Goal: Task Accomplishment & Management: Complete application form

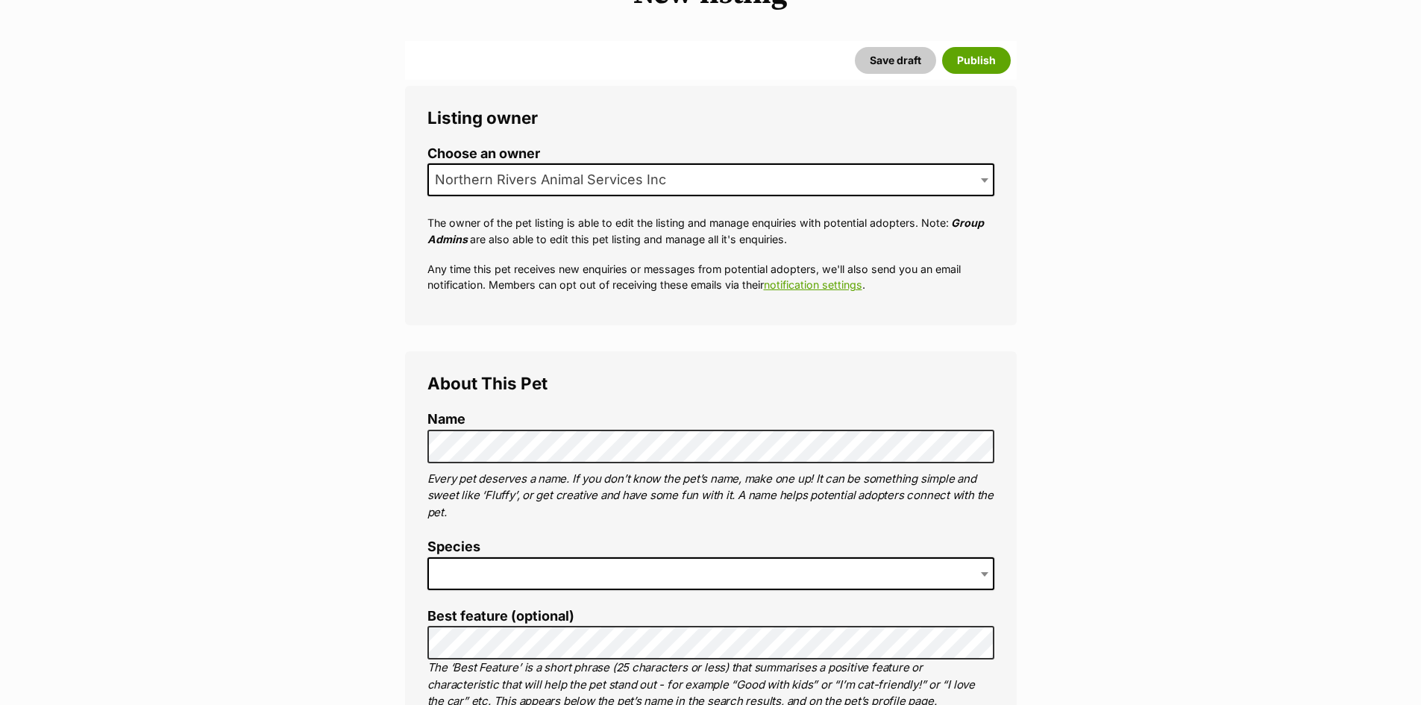
scroll to position [373, 0]
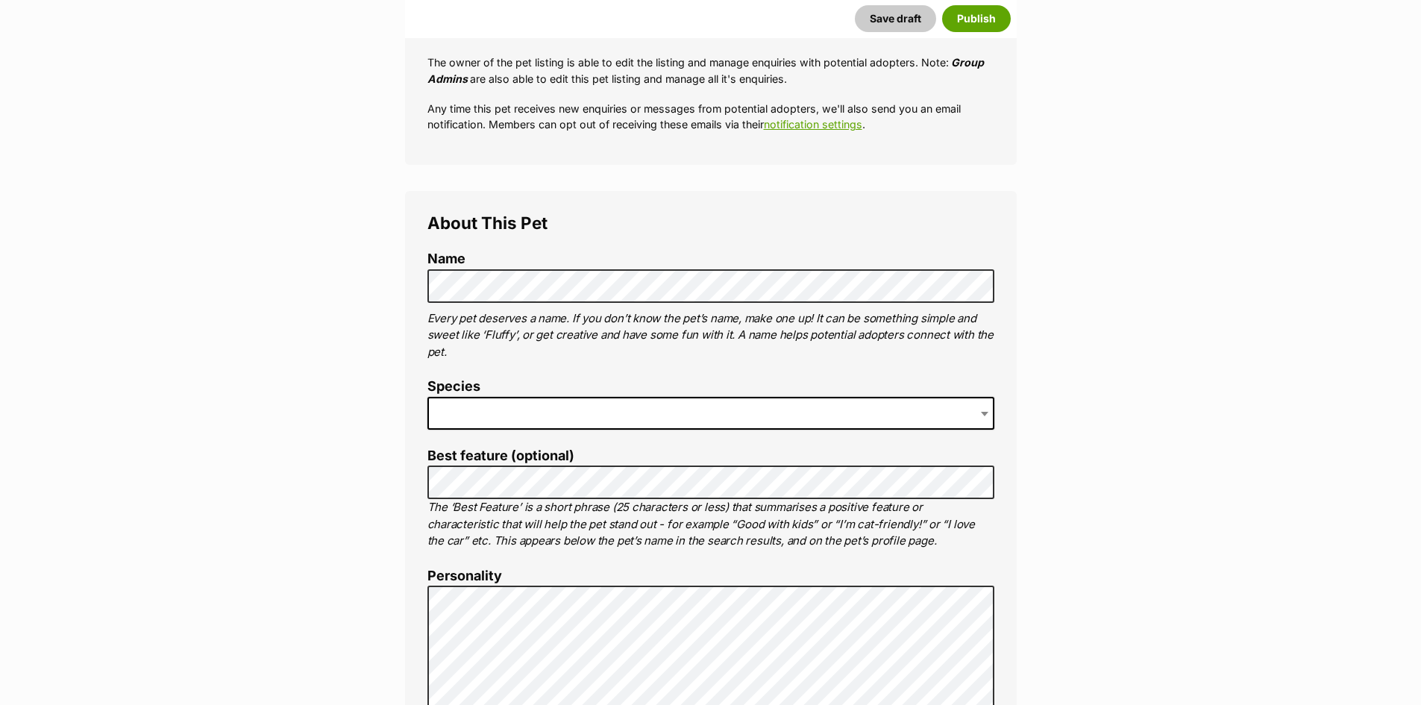
click at [460, 410] on span at bounding box center [710, 413] width 567 height 33
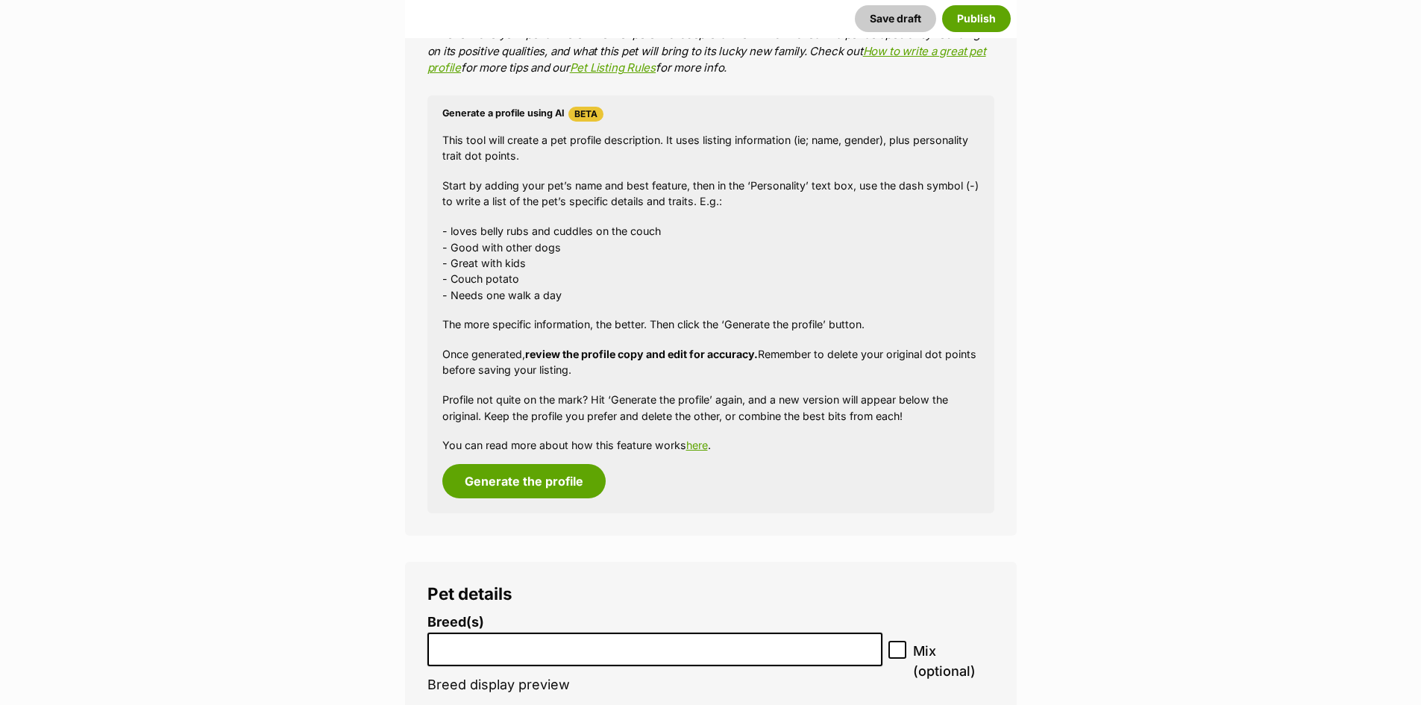
scroll to position [1567, 0]
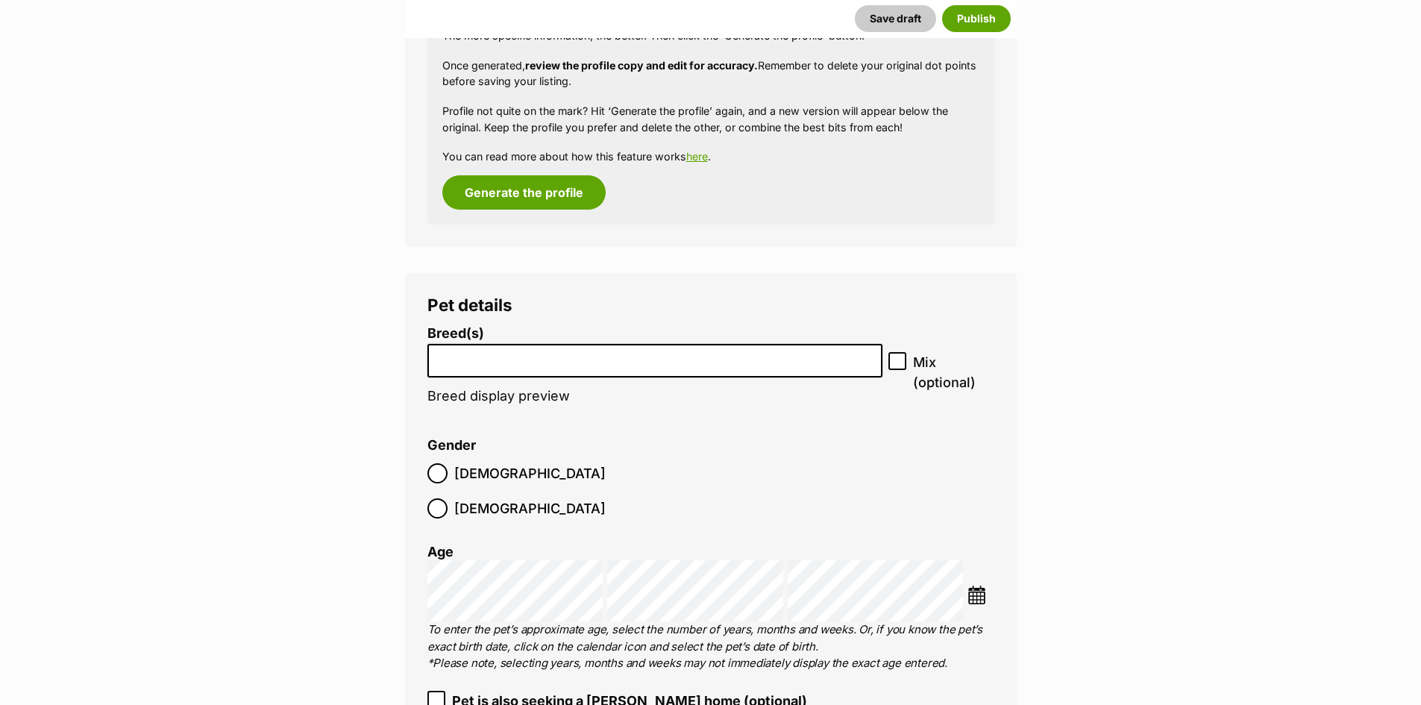
click at [460, 358] on input "search" at bounding box center [655, 357] width 445 height 16
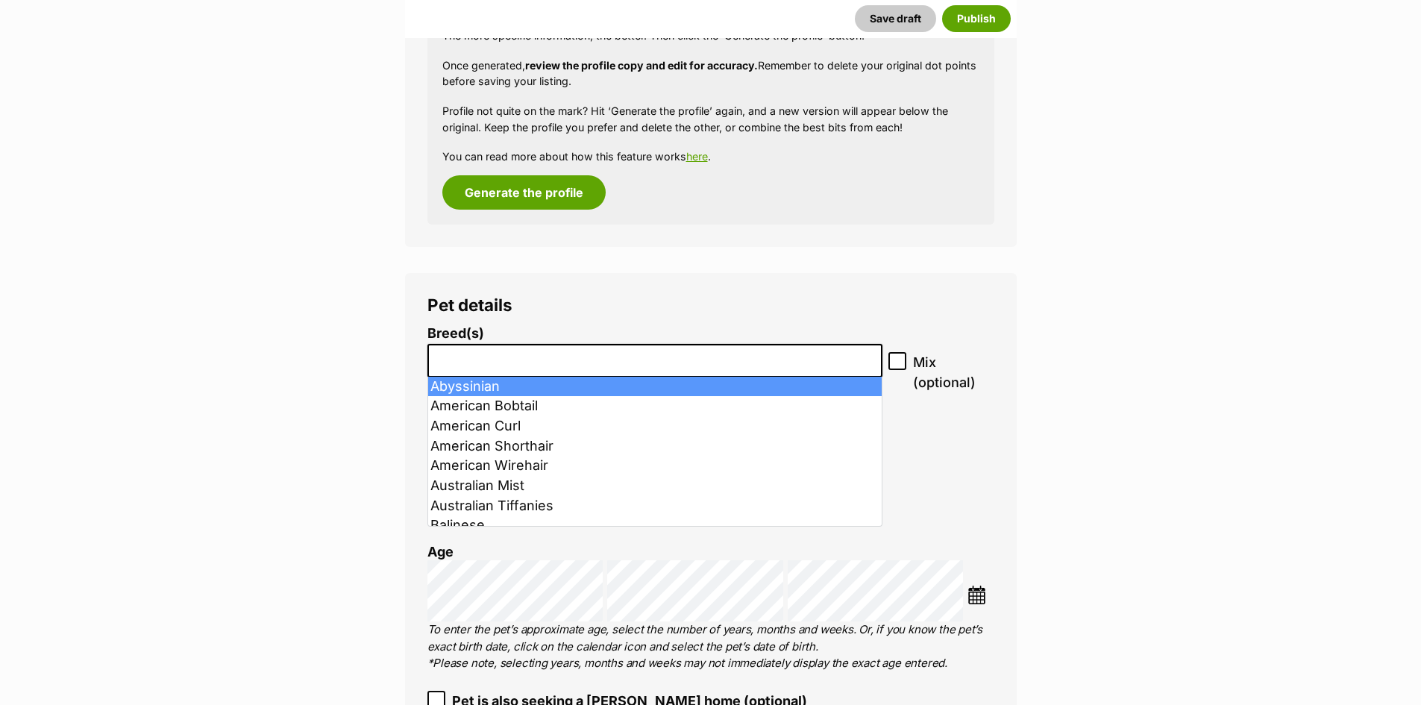
type input "s"
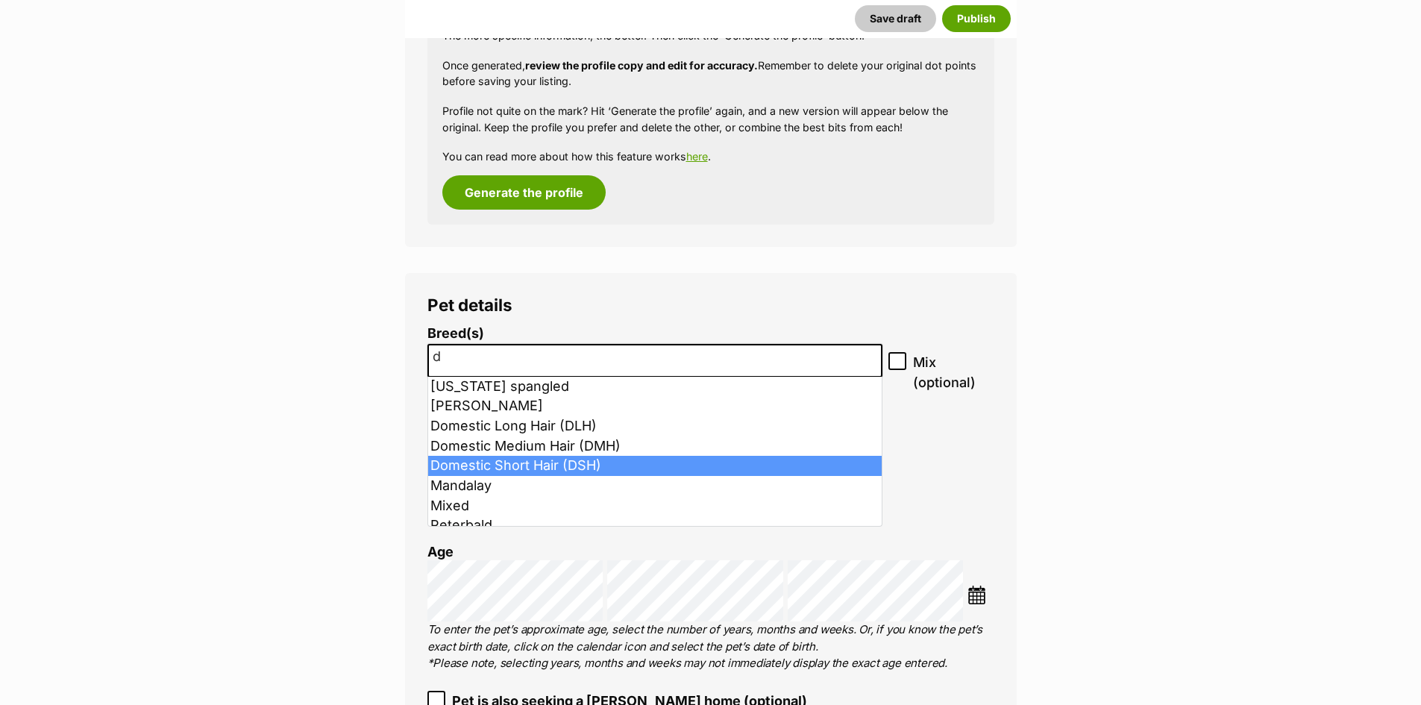
type input "d"
select select "252102"
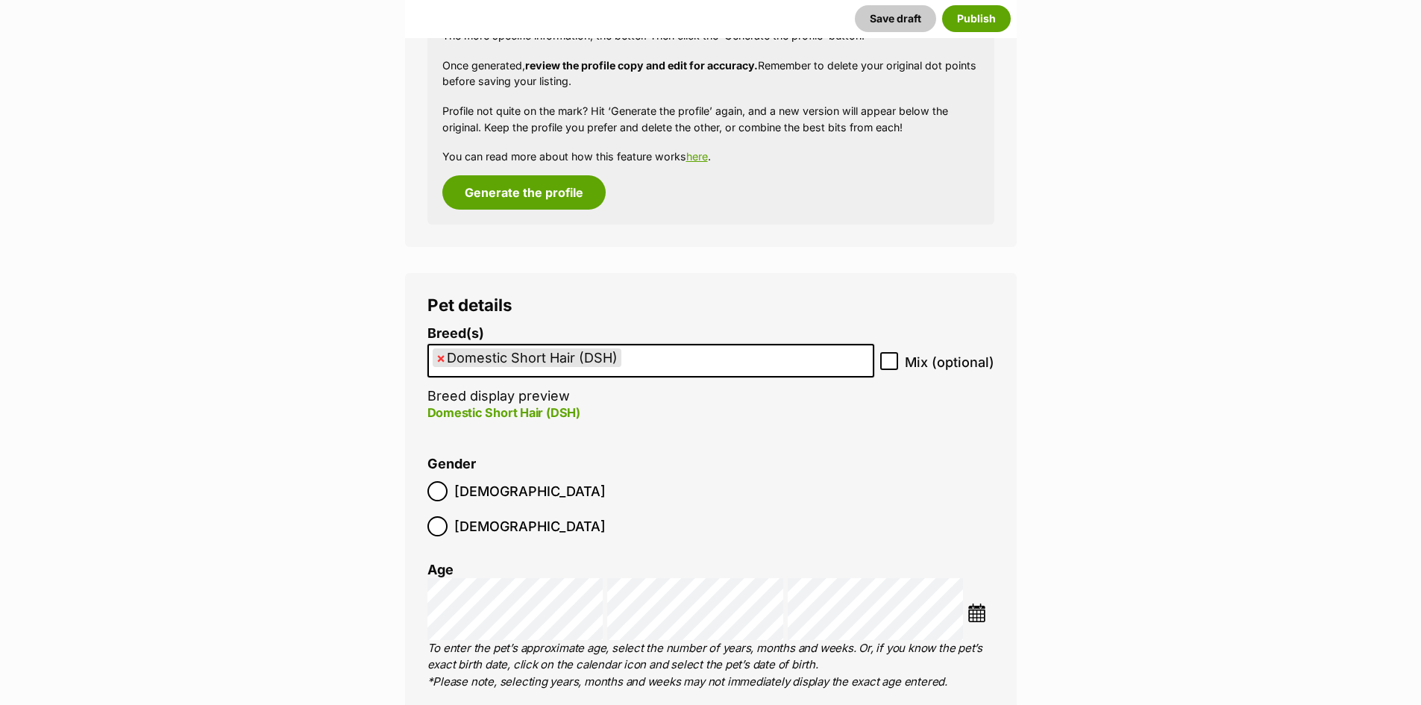
click at [977, 604] on img at bounding box center [977, 613] width 19 height 19
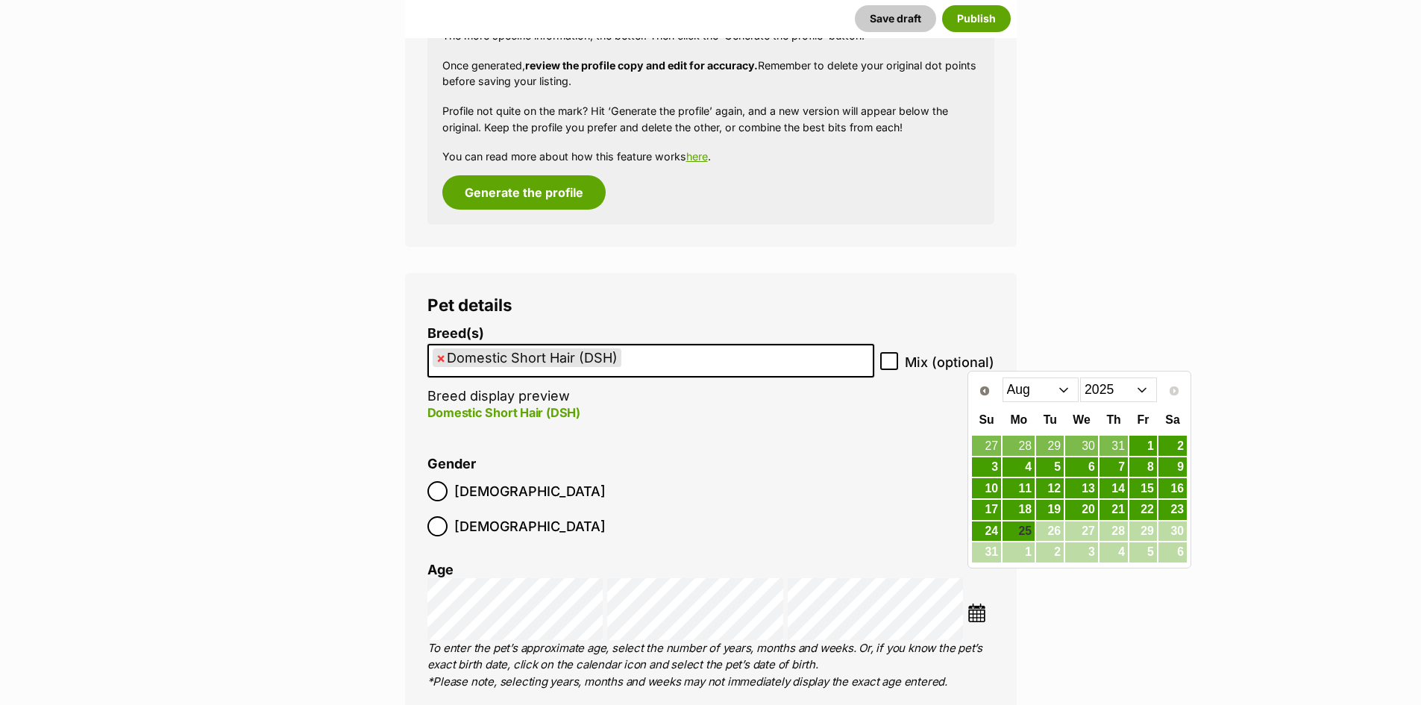
click at [1064, 392] on select "Jan Feb Mar Apr May Jun Jul Aug" at bounding box center [1041, 389] width 77 height 24
click at [1056, 533] on link "25" at bounding box center [1050, 531] width 28 height 19
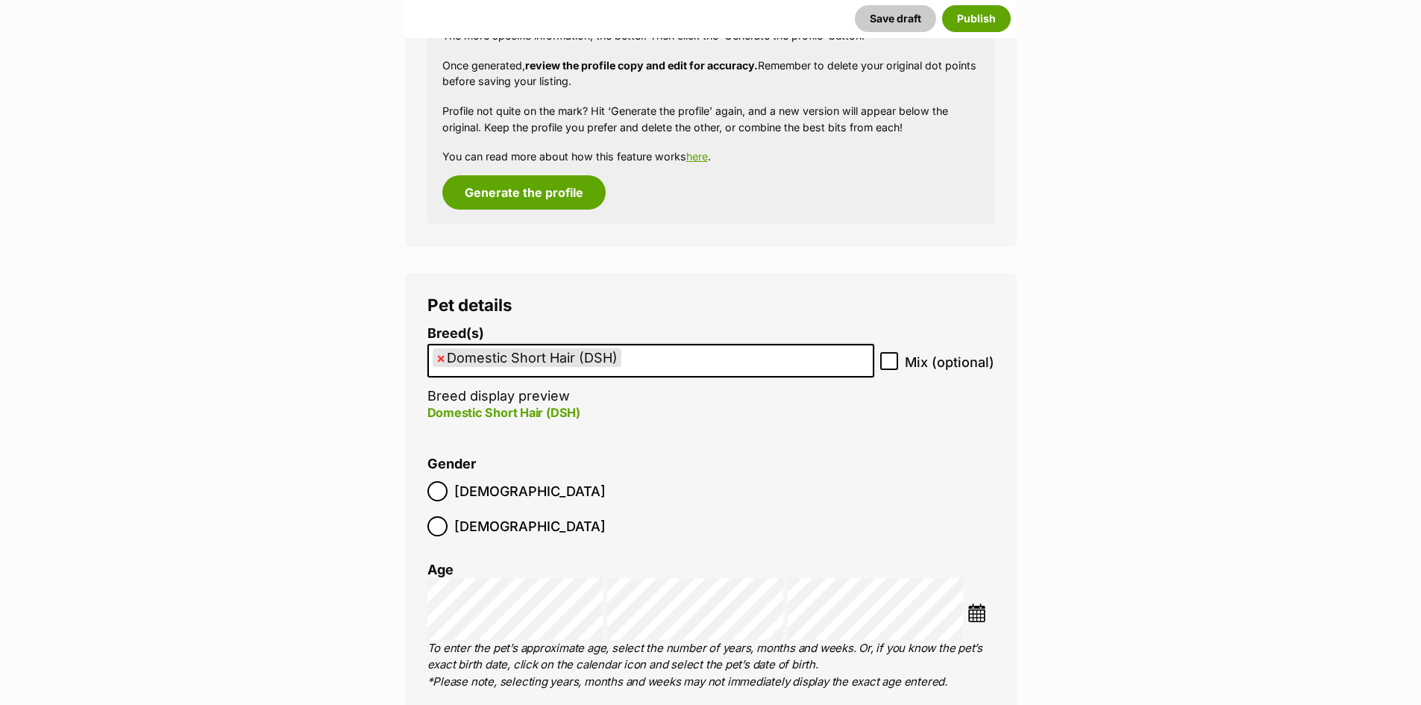
click at [976, 604] on img at bounding box center [977, 613] width 19 height 19
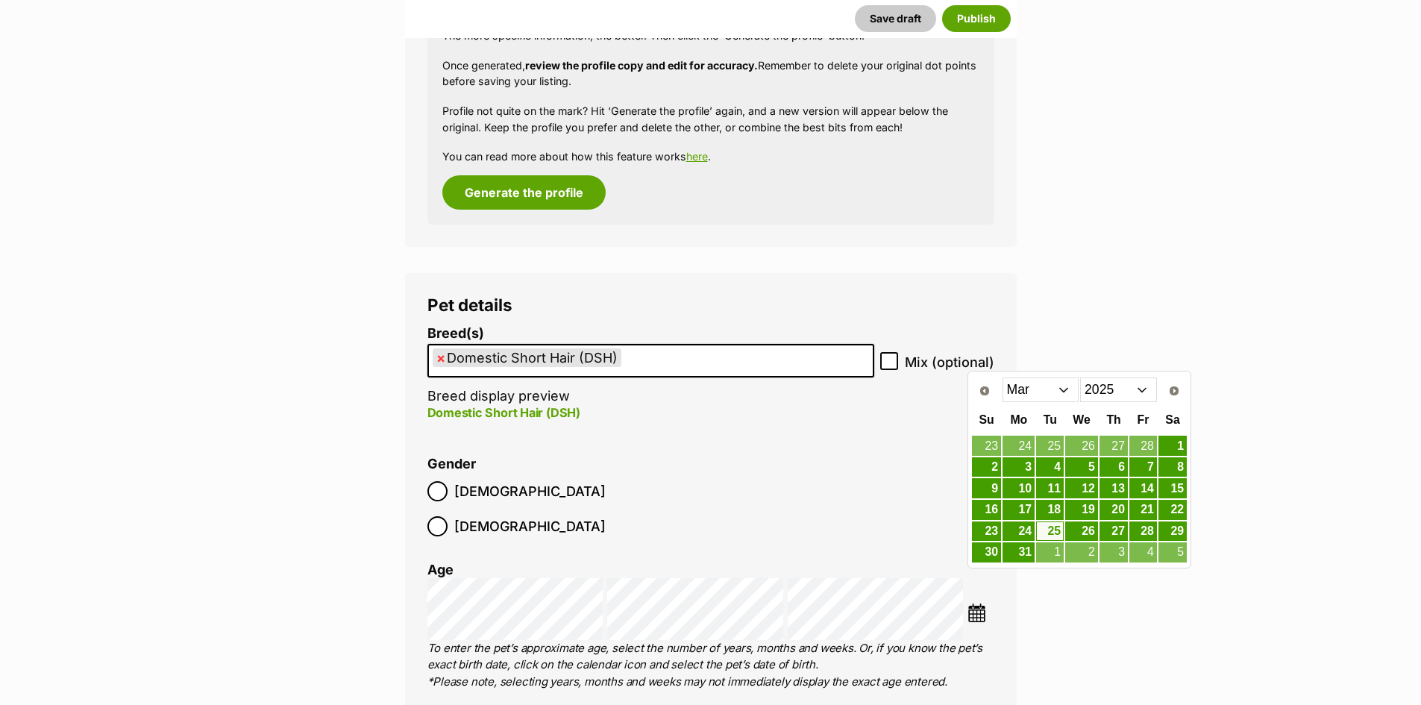
click at [1139, 390] on select "2015 2016 2017 2018 2019 2020 2021 2022 2023 2024 2025" at bounding box center [1118, 389] width 77 height 24
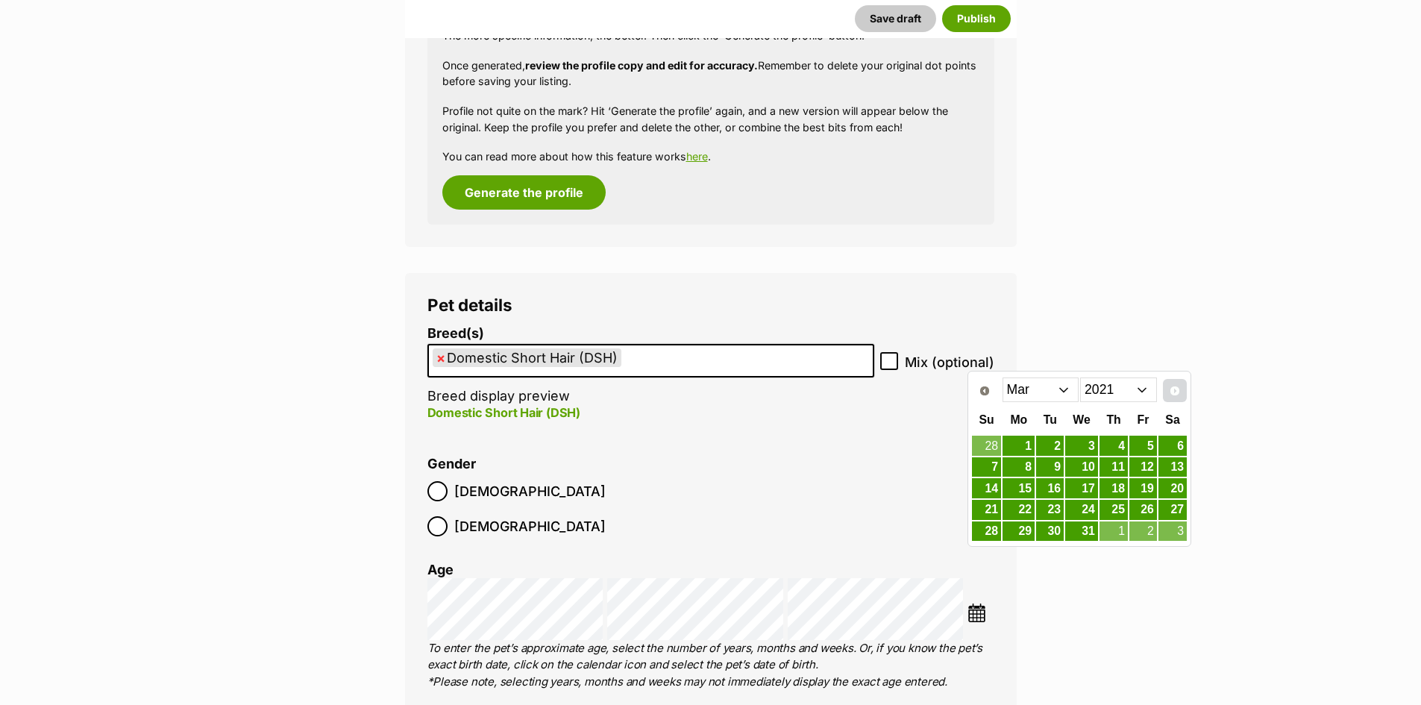
click at [1175, 392] on span "Next" at bounding box center [1175, 391] width 12 height 12
click at [1064, 389] on select "Jan Feb Mar Apr May Jun Jul Aug Sep Oct Nov Dec" at bounding box center [1041, 389] width 77 height 24
click at [1120, 510] on link "25" at bounding box center [1114, 510] width 28 height 19
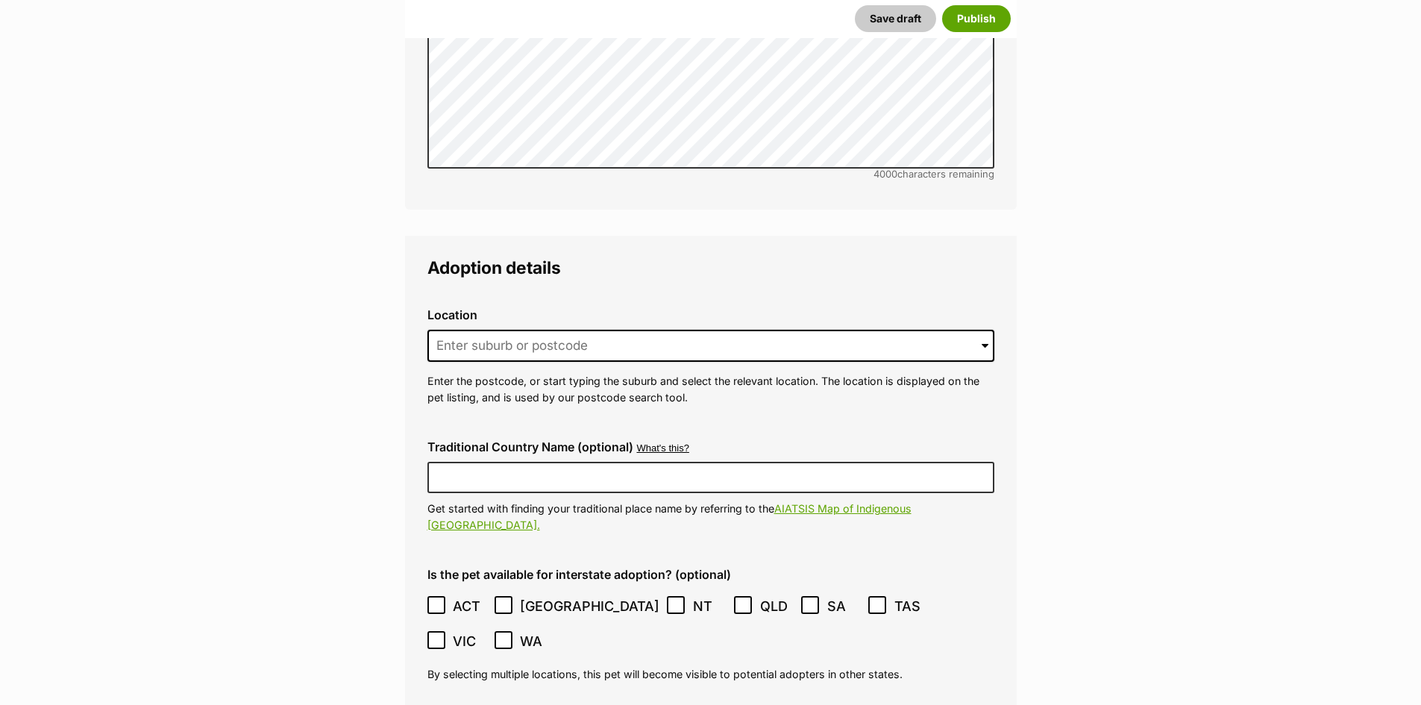
scroll to position [3506, 0]
click at [983, 329] on span at bounding box center [985, 345] width 7 height 33
click at [468, 329] on input at bounding box center [710, 345] width 567 height 33
type input "BALLINA"
type input "[GEOGRAPHIC_DATA]"
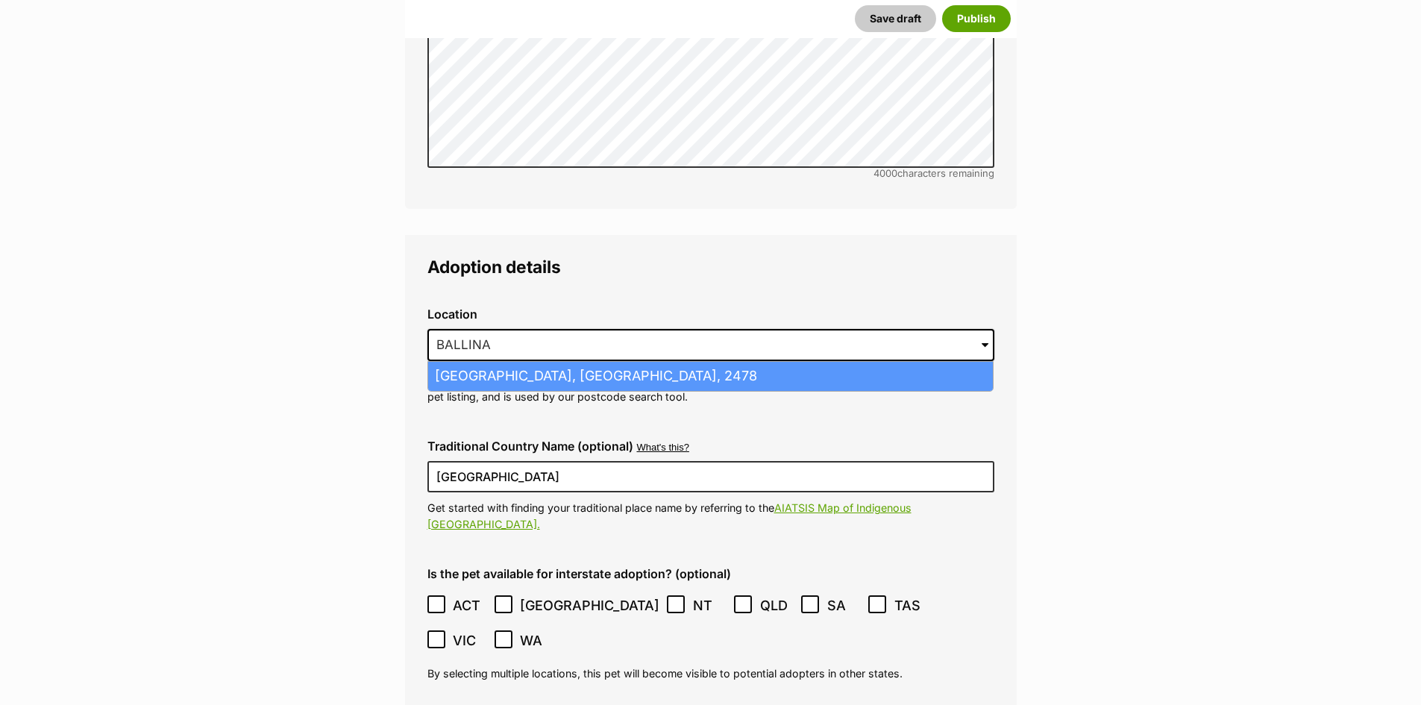
click at [558, 362] on li "Ballina, New South Wales, 2478" at bounding box center [710, 376] width 565 height 29
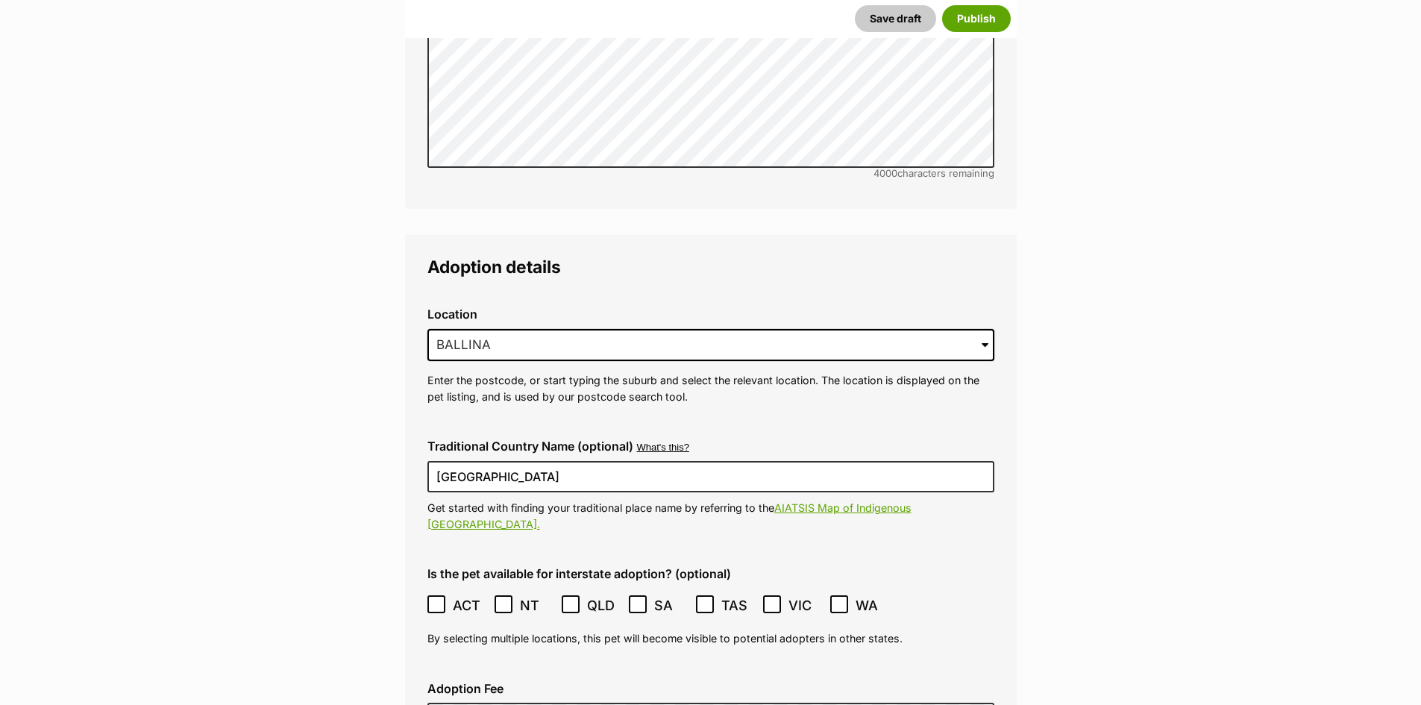
type input "Ballina, New South Wales, 2478"
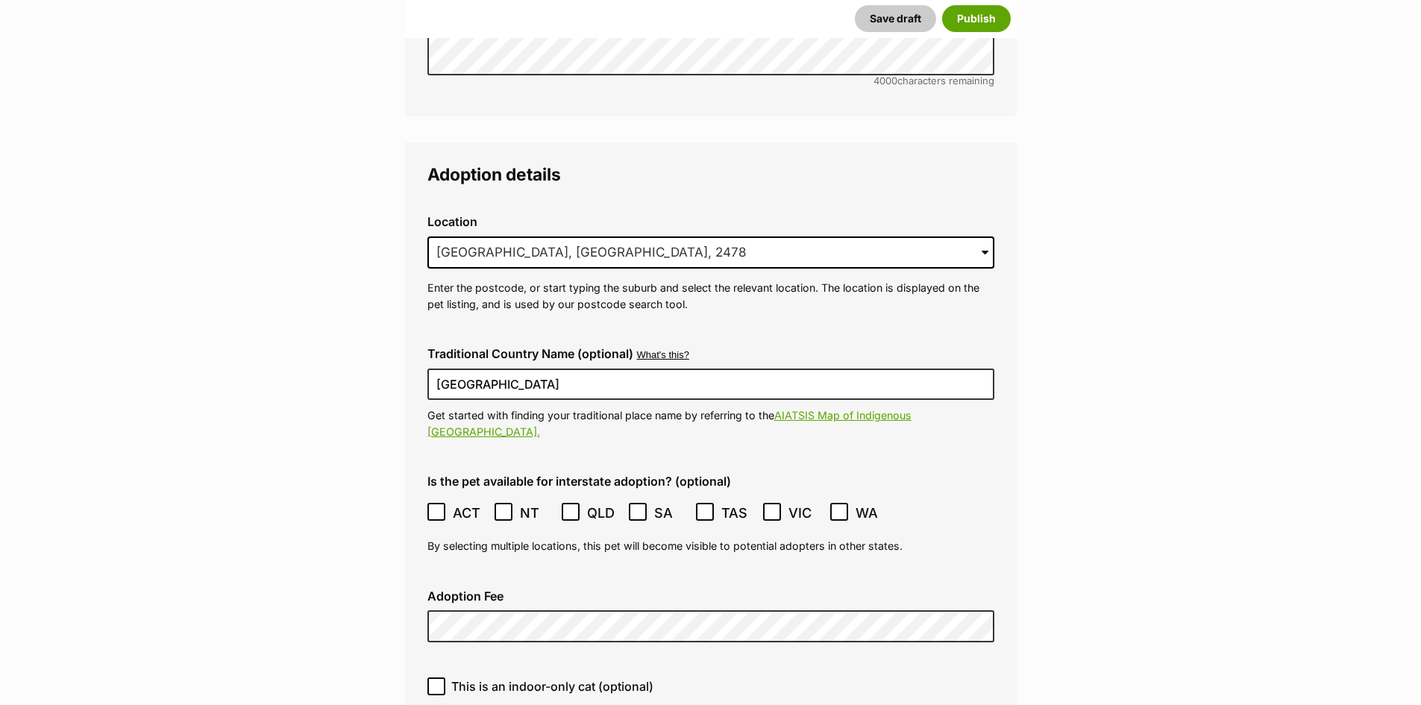
scroll to position [3805, 0]
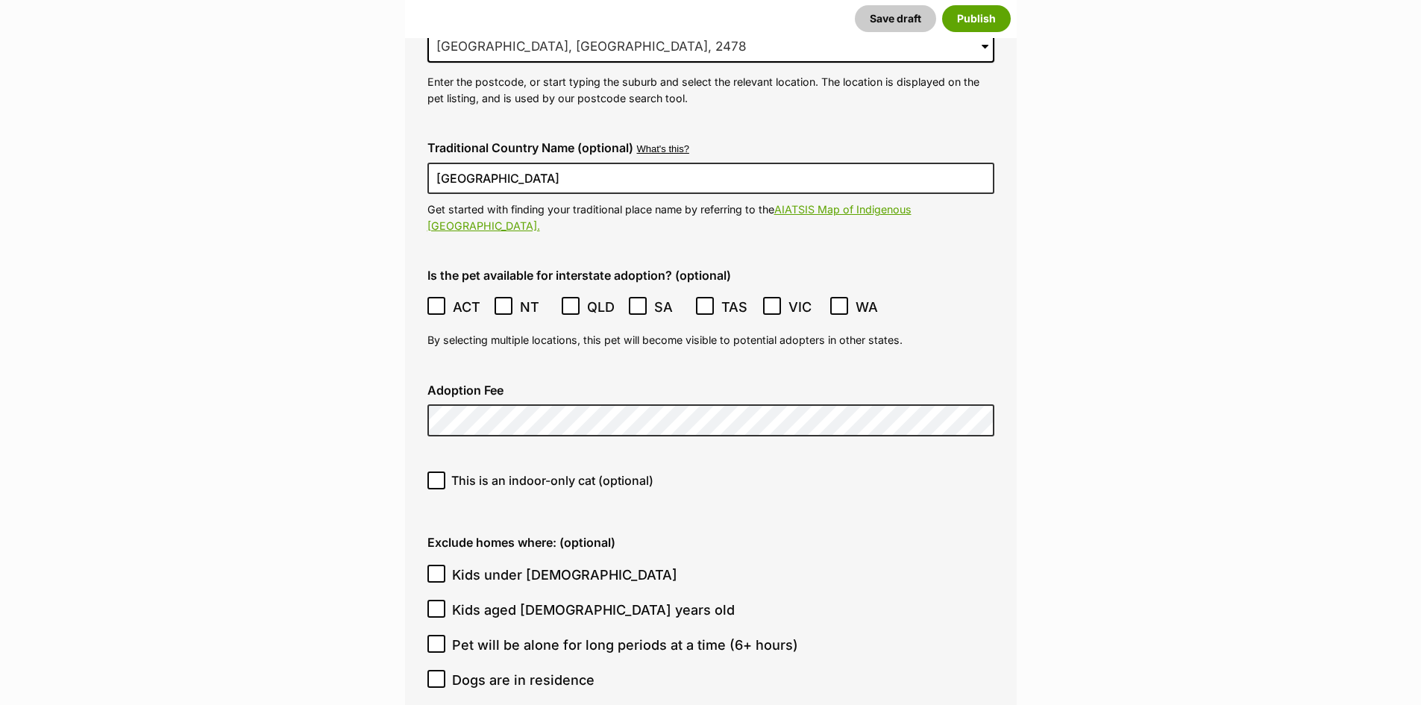
click at [832, 524] on div "Exclude homes where: (optional) Kids under 5 years old Kids aged 6-12 years old…" at bounding box center [711, 670] width 591 height 292
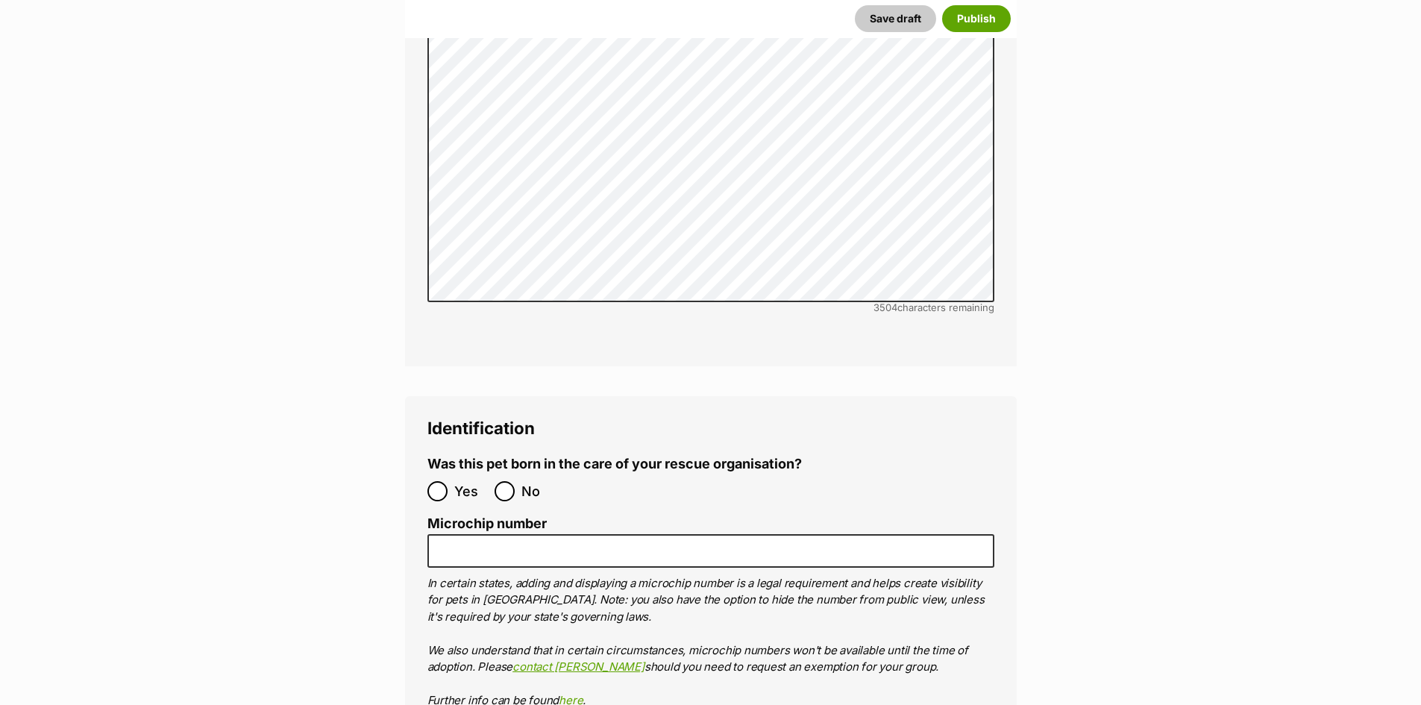
scroll to position [4774, 0]
click at [500, 480] on input "No" at bounding box center [505, 490] width 20 height 20
radio input "true"
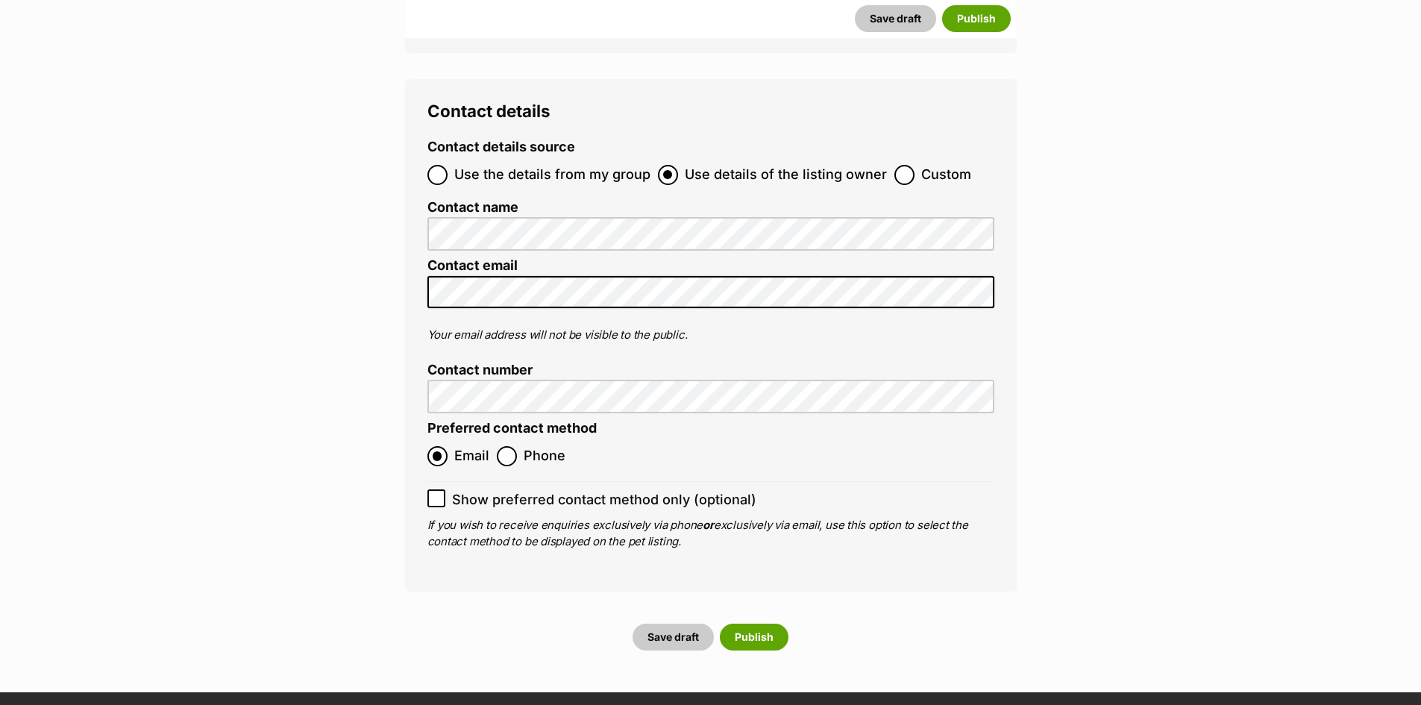
scroll to position [5819, 0]
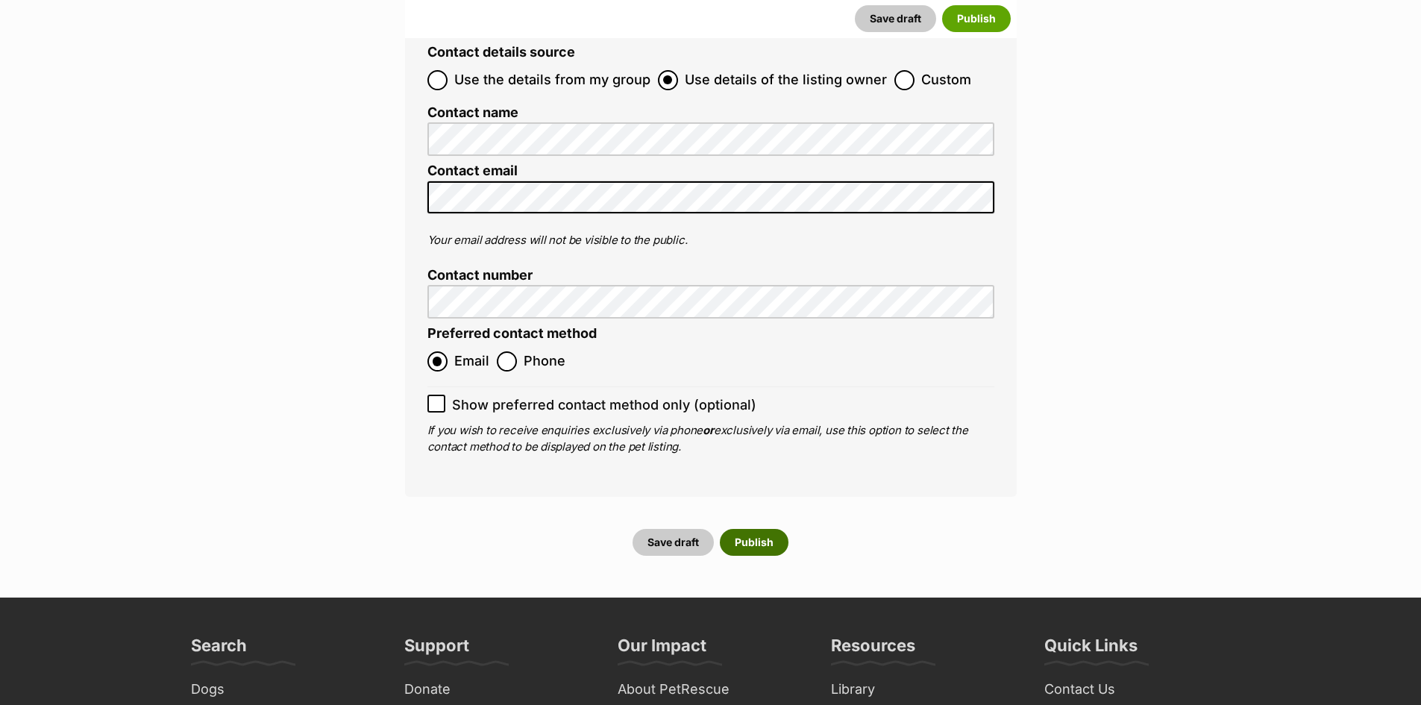
click at [747, 529] on button "Publish" at bounding box center [754, 542] width 69 height 27
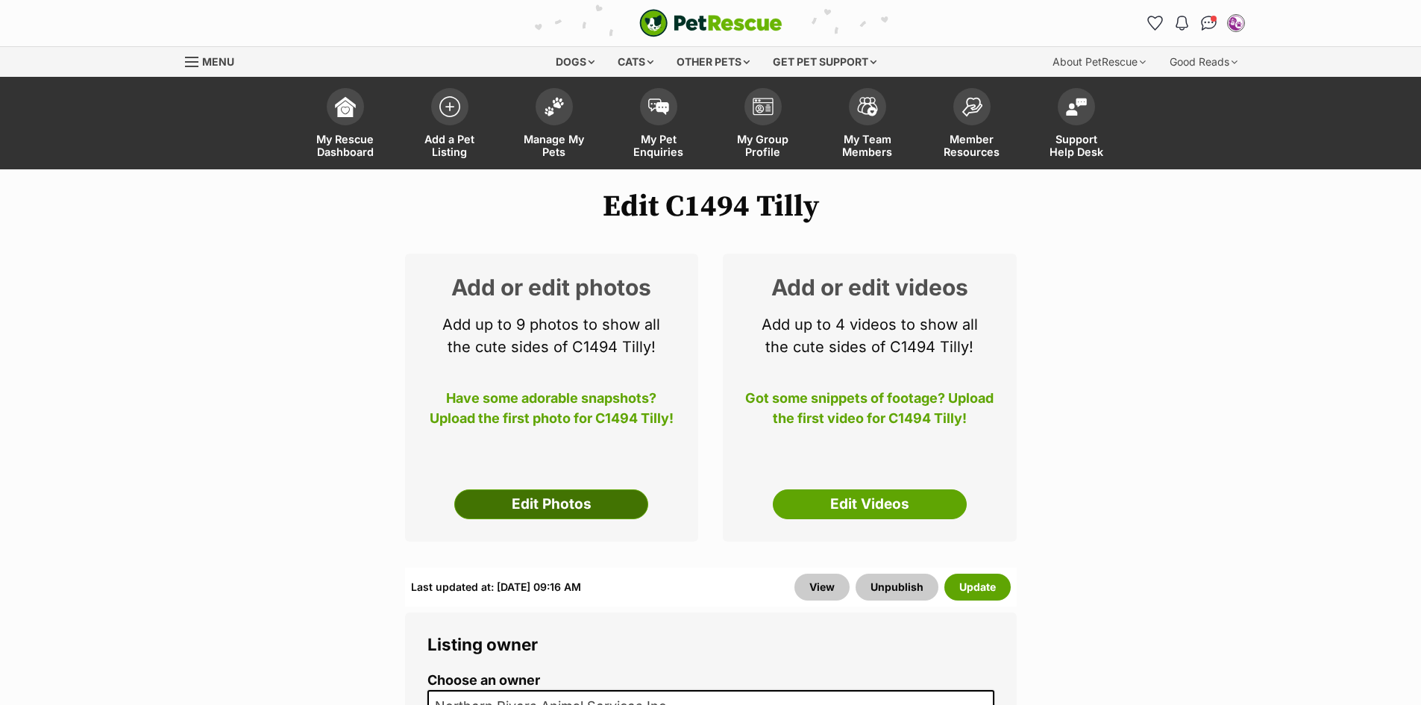
click at [559, 507] on link "Edit Photos" at bounding box center [551, 504] width 194 height 30
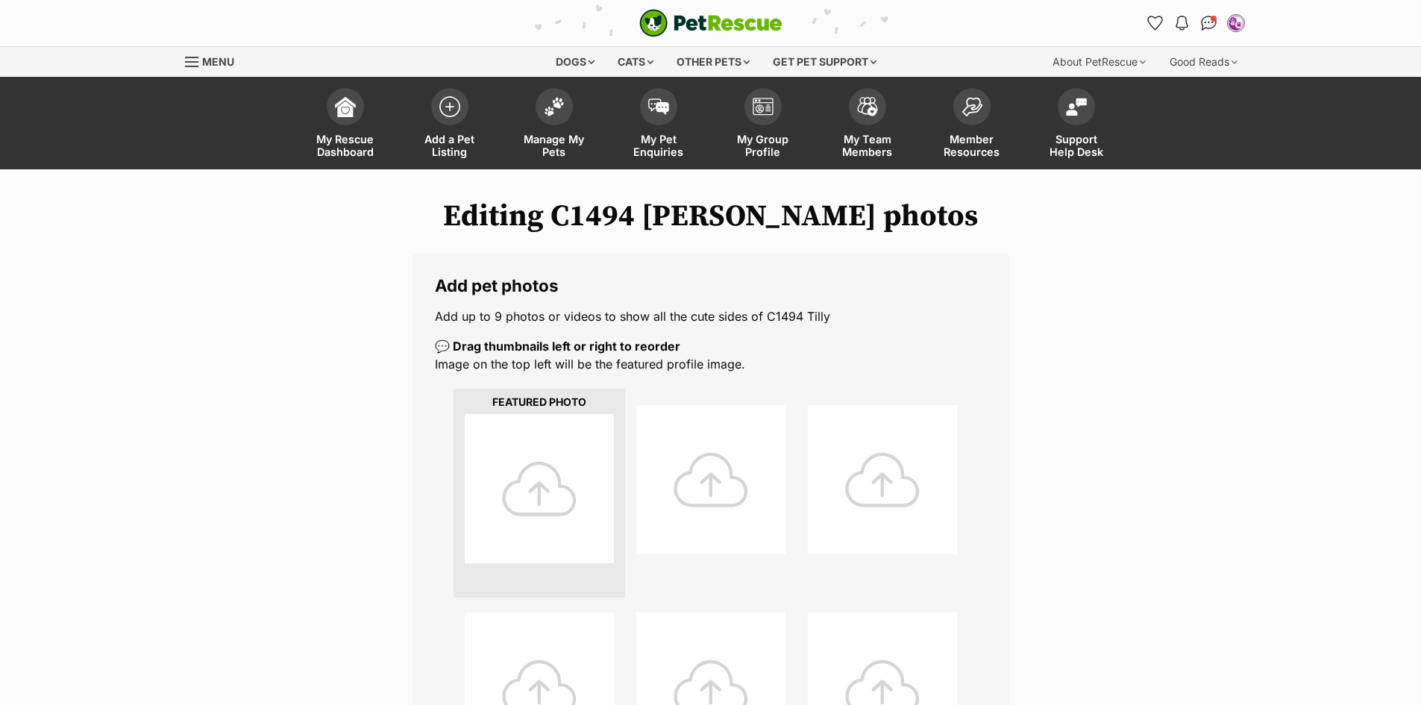
click at [537, 487] on div at bounding box center [539, 488] width 149 height 149
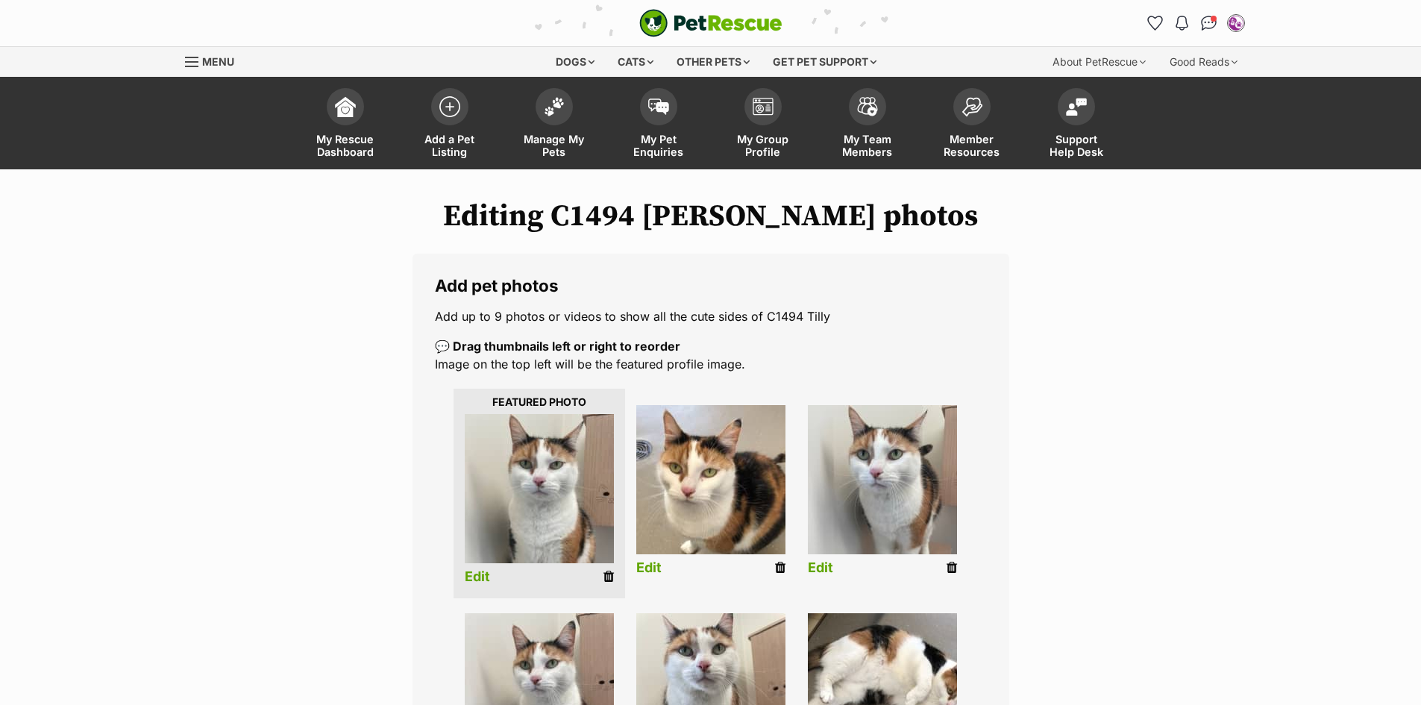
click at [476, 577] on link "Edit" at bounding box center [477, 577] width 25 height 16
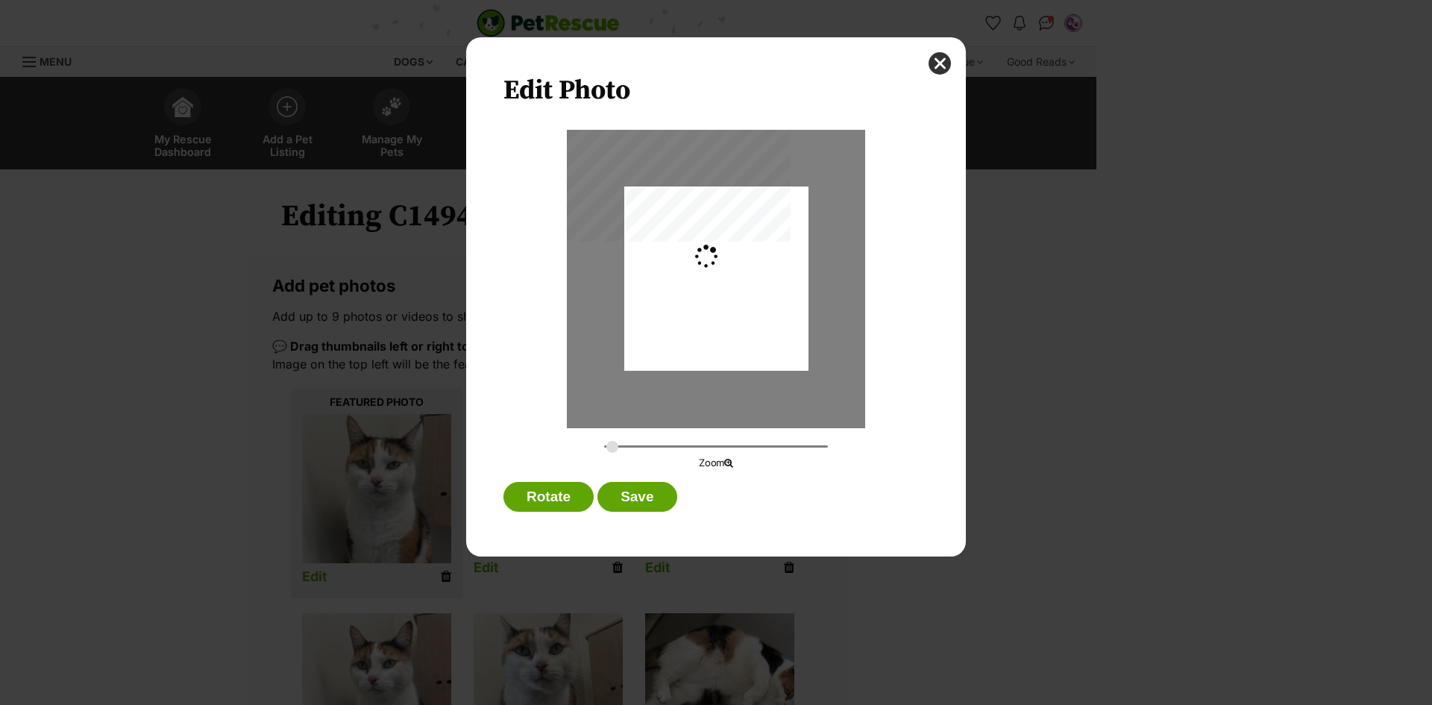
type input "0.2744"
drag, startPoint x: 789, startPoint y: 186, endPoint x: 786, endPoint y: 236, distance: 50.8
click at [786, 237] on div "Dialog Window - Close (Press escape to close)" at bounding box center [716, 325] width 184 height 276
click at [634, 498] on button "Save" at bounding box center [637, 497] width 79 height 30
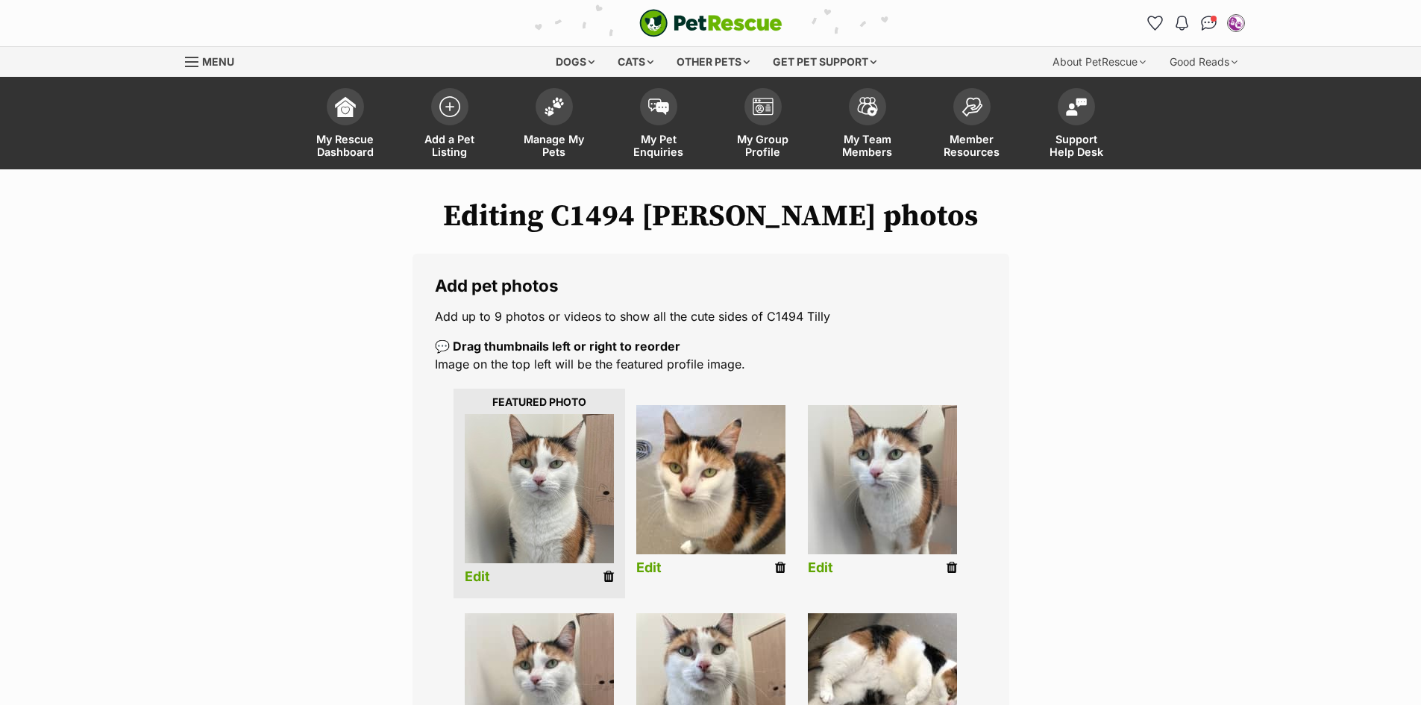
click at [647, 568] on link "Edit" at bounding box center [648, 568] width 25 height 16
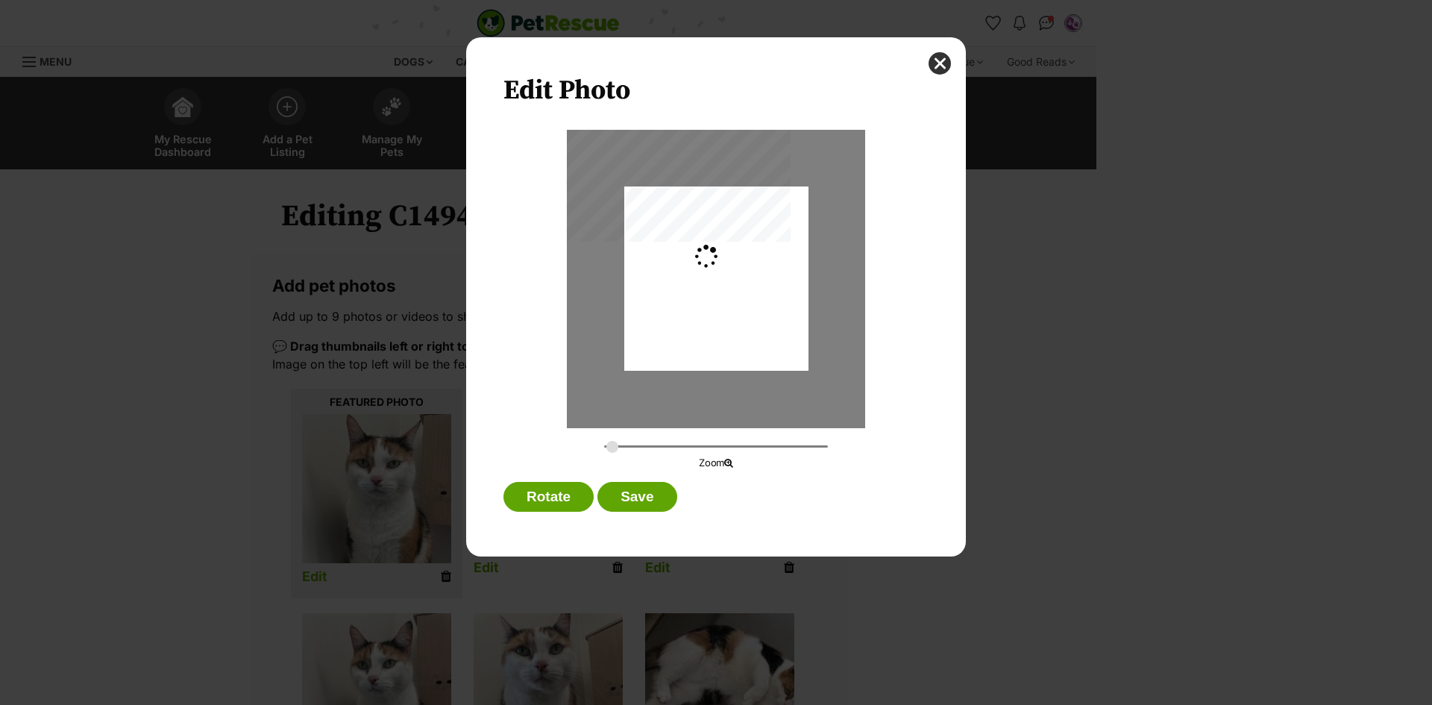
type input "0.2744"
drag, startPoint x: 794, startPoint y: 184, endPoint x: 787, endPoint y: 201, distance: 18.0
click at [787, 201] on div "Dialog Window - Close (Press escape to close)" at bounding box center [716, 295] width 184 height 219
click at [641, 498] on button "Save" at bounding box center [637, 497] width 79 height 30
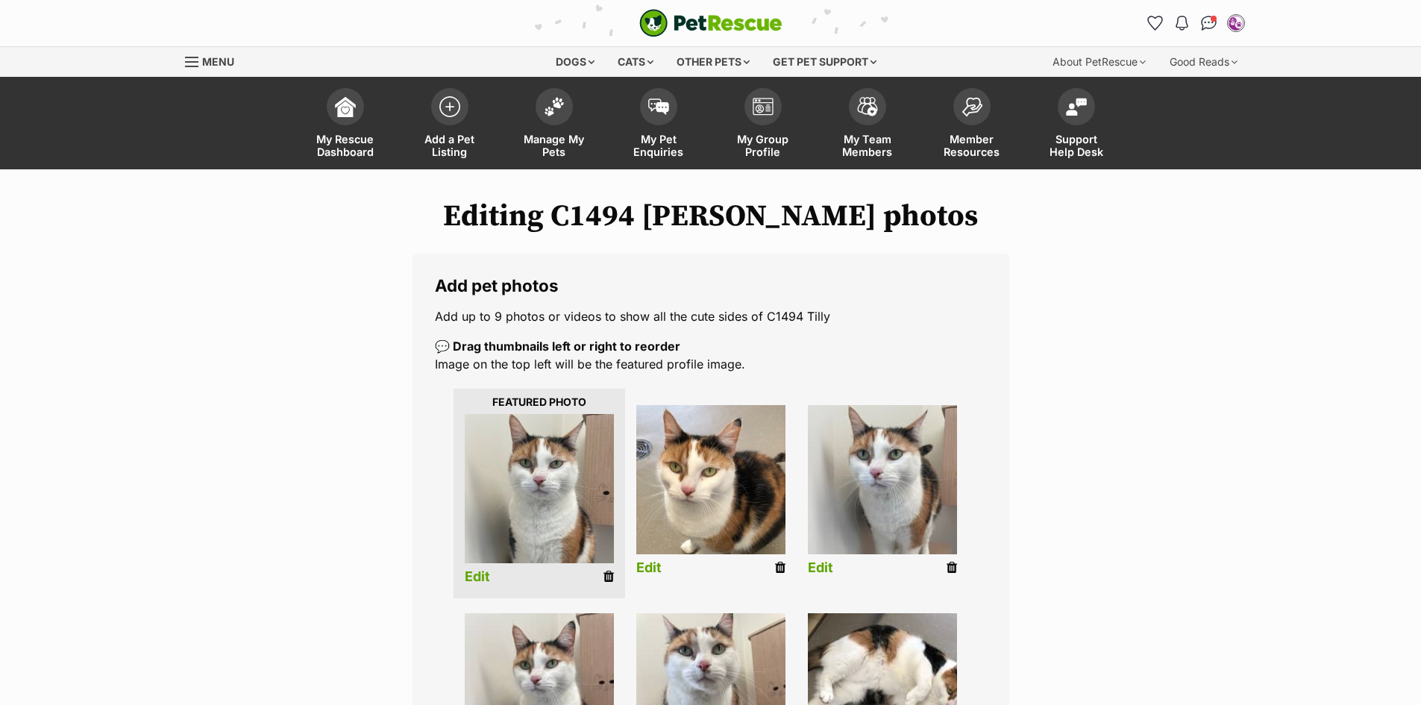
click at [821, 570] on link "Edit" at bounding box center [820, 568] width 25 height 16
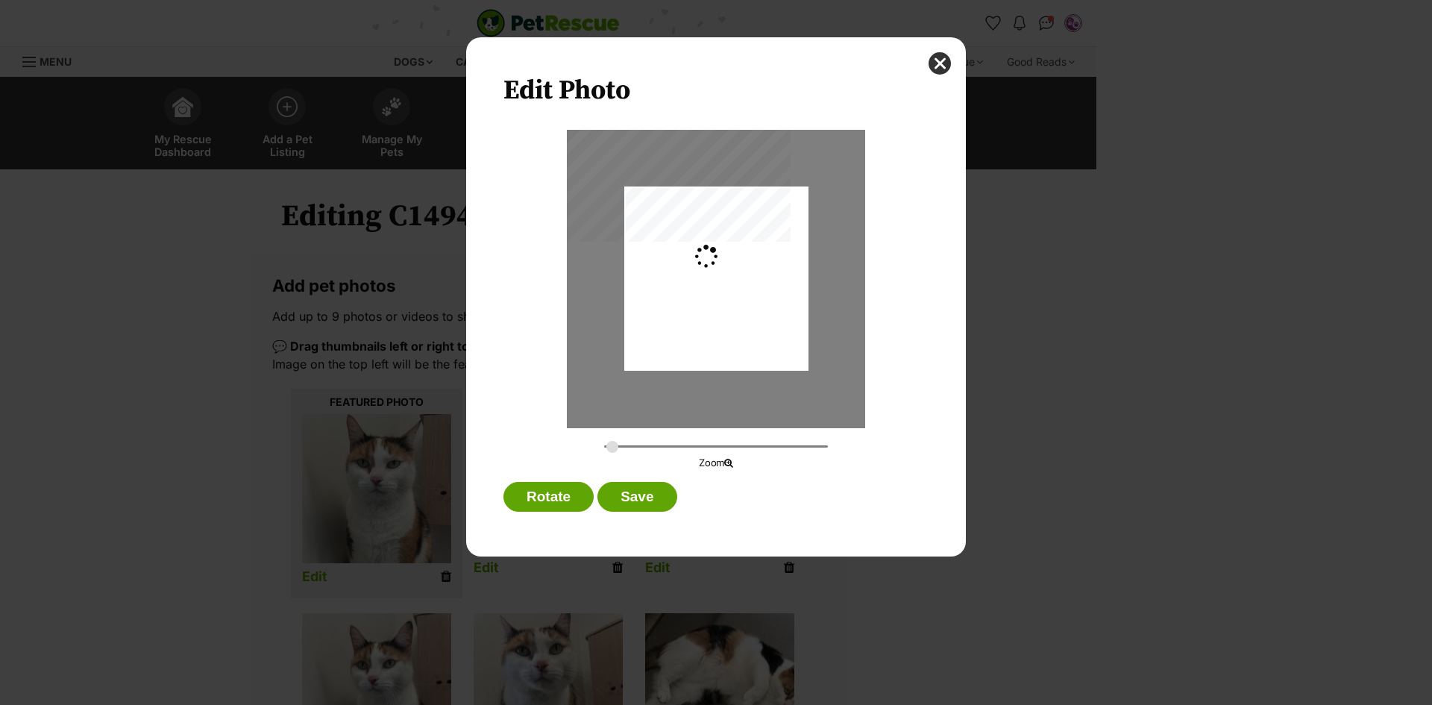
type input "0.2744"
drag, startPoint x: 754, startPoint y: 189, endPoint x: 754, endPoint y: 224, distance: 34.3
click at [754, 224] on div "Dialog Window - Close (Press escape to close)" at bounding box center [716, 309] width 184 height 245
click at [625, 492] on button "Save" at bounding box center [637, 497] width 79 height 30
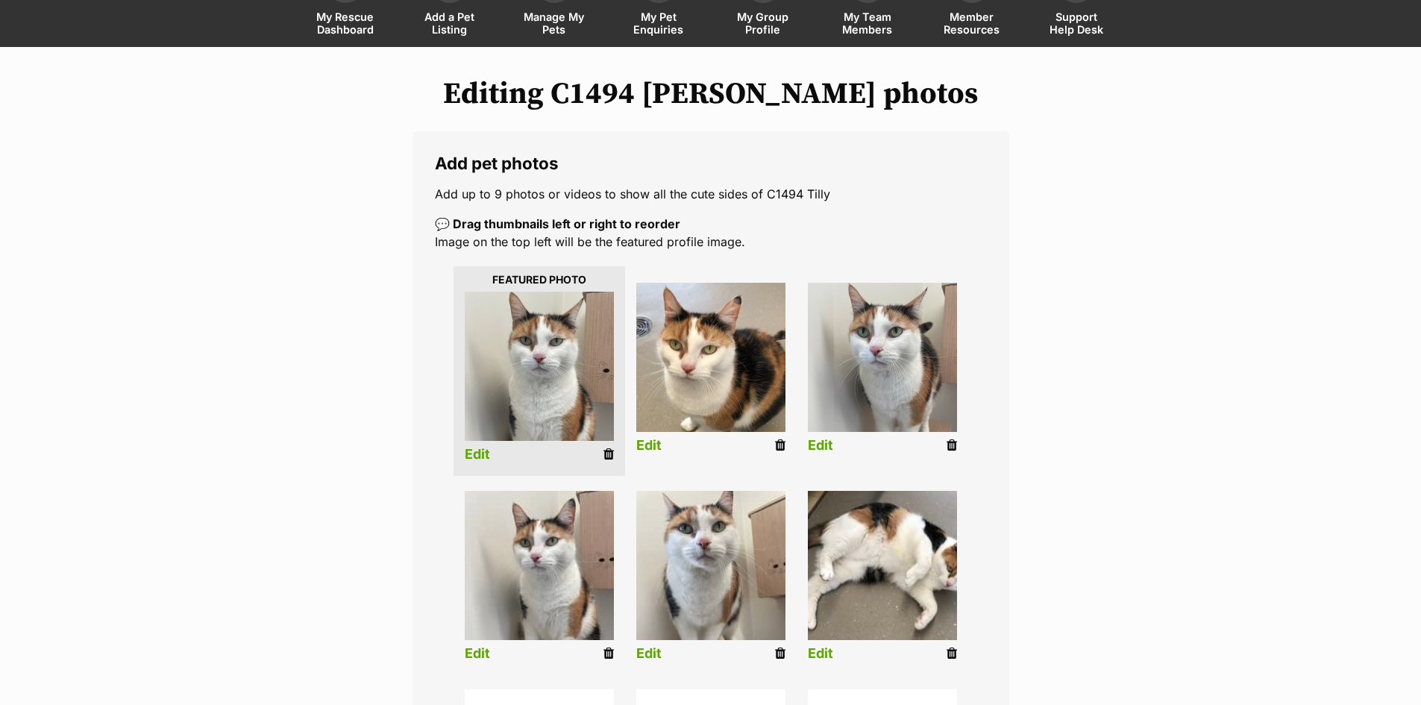
scroll to position [298, 0]
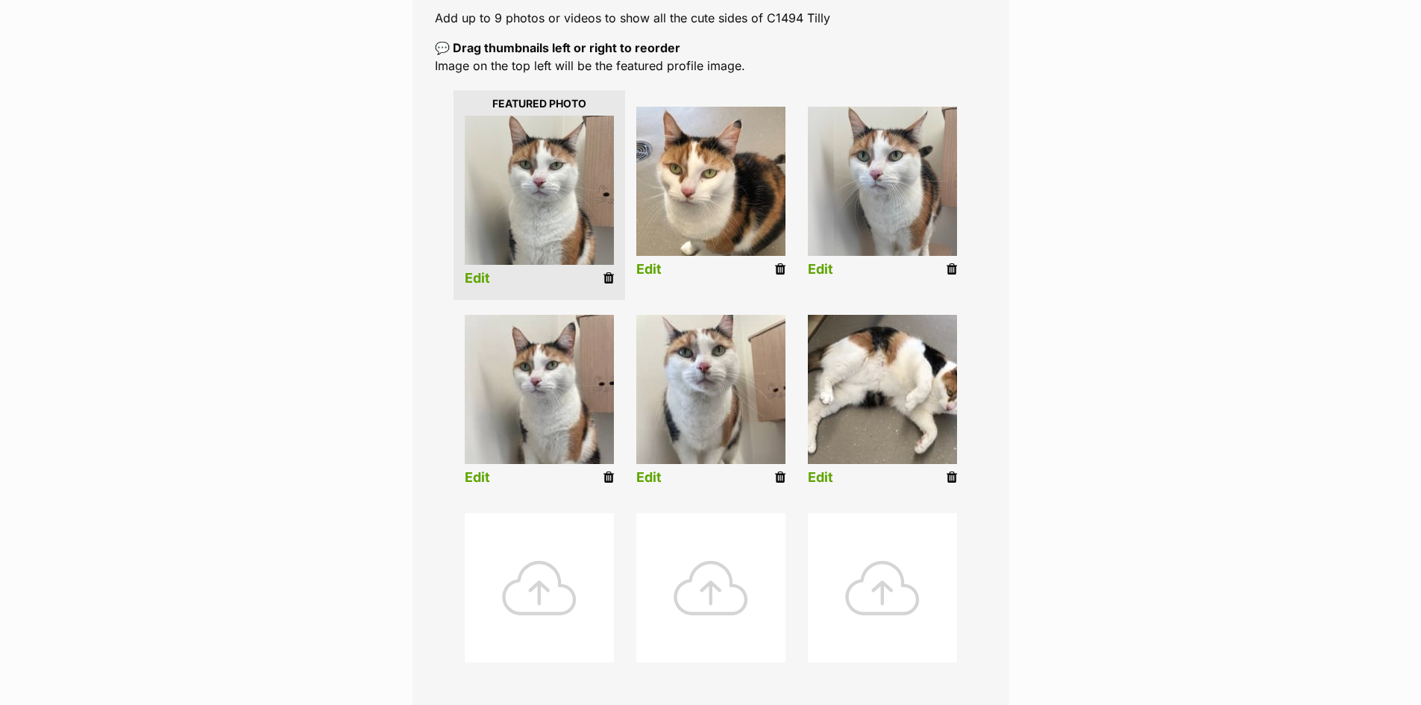
click at [476, 476] on link "Edit" at bounding box center [477, 478] width 25 height 16
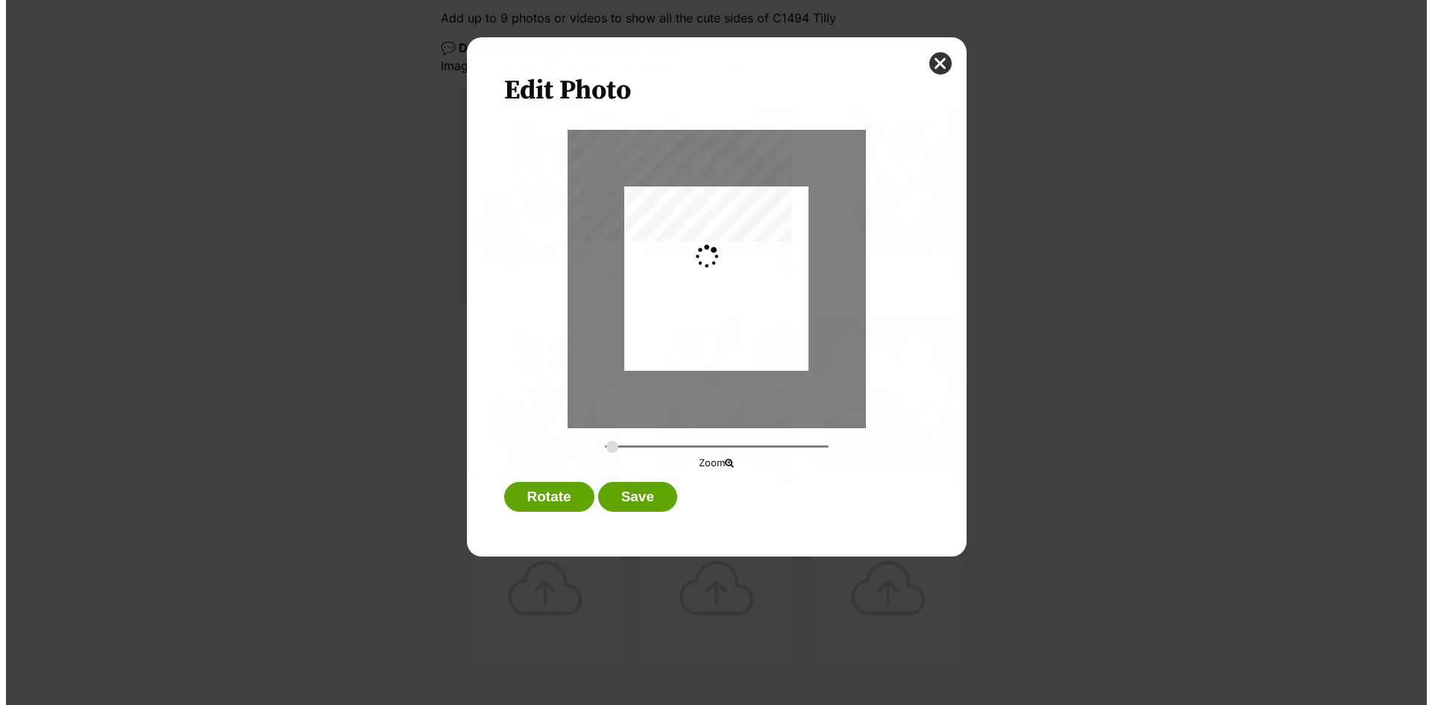
scroll to position [0, 0]
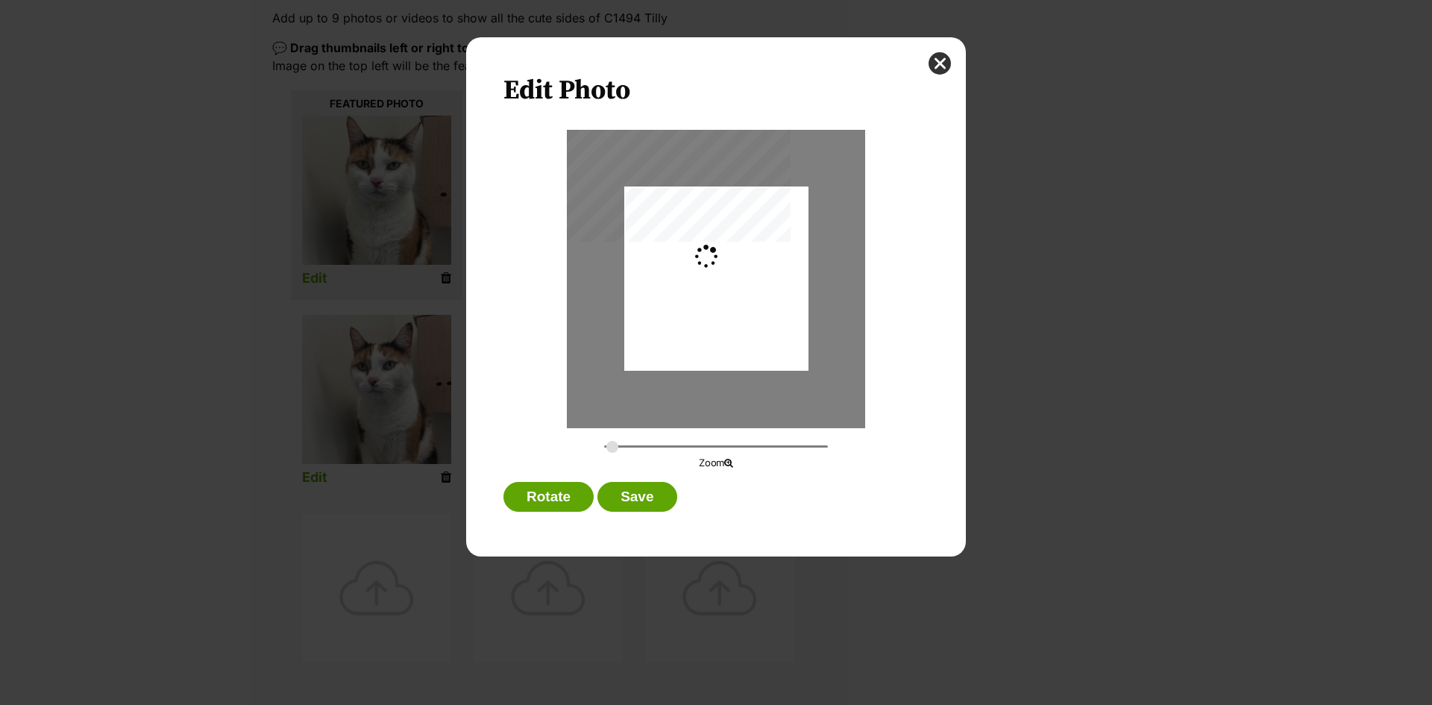
type input "0.2744"
drag, startPoint x: 790, startPoint y: 187, endPoint x: 789, endPoint y: 211, distance: 23.9
click at [789, 211] on div "Dialog Window - Close (Press escape to close)" at bounding box center [716, 302] width 184 height 245
click at [640, 495] on button "Save" at bounding box center [637, 497] width 79 height 30
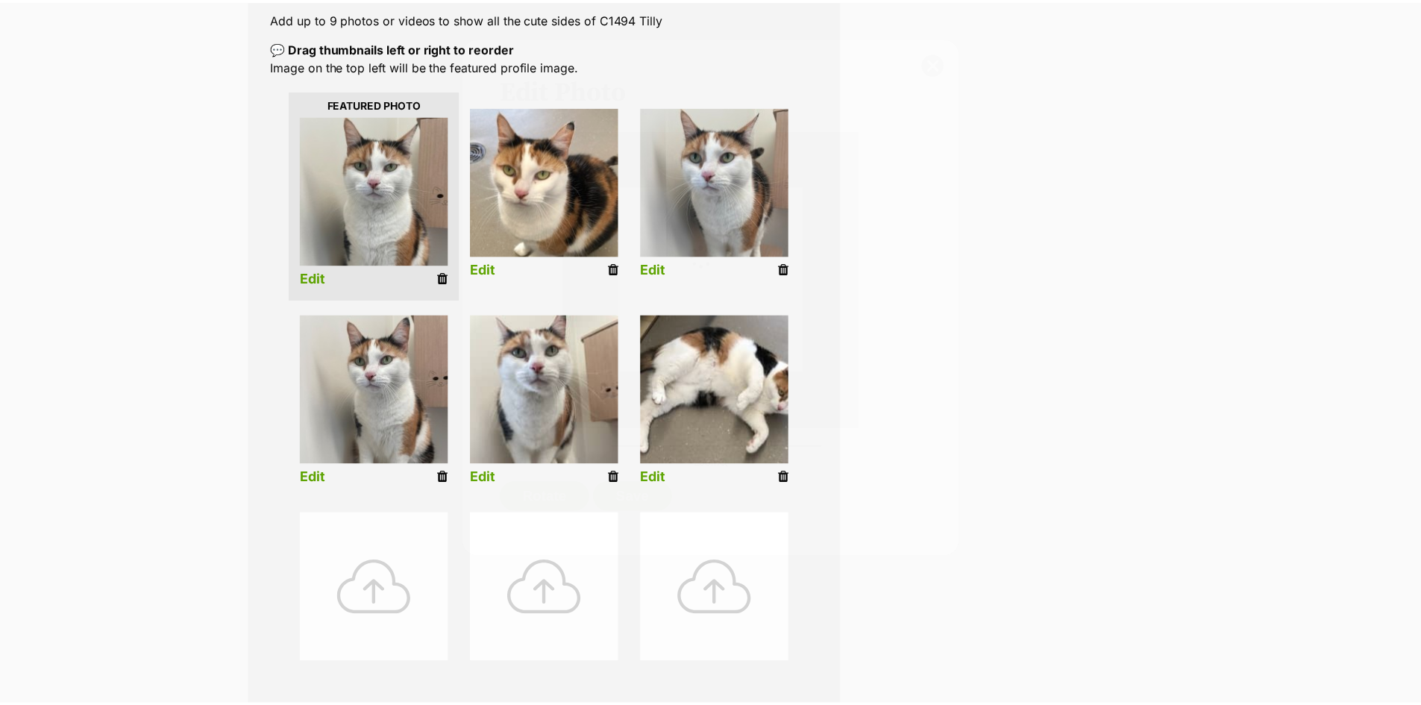
scroll to position [298, 0]
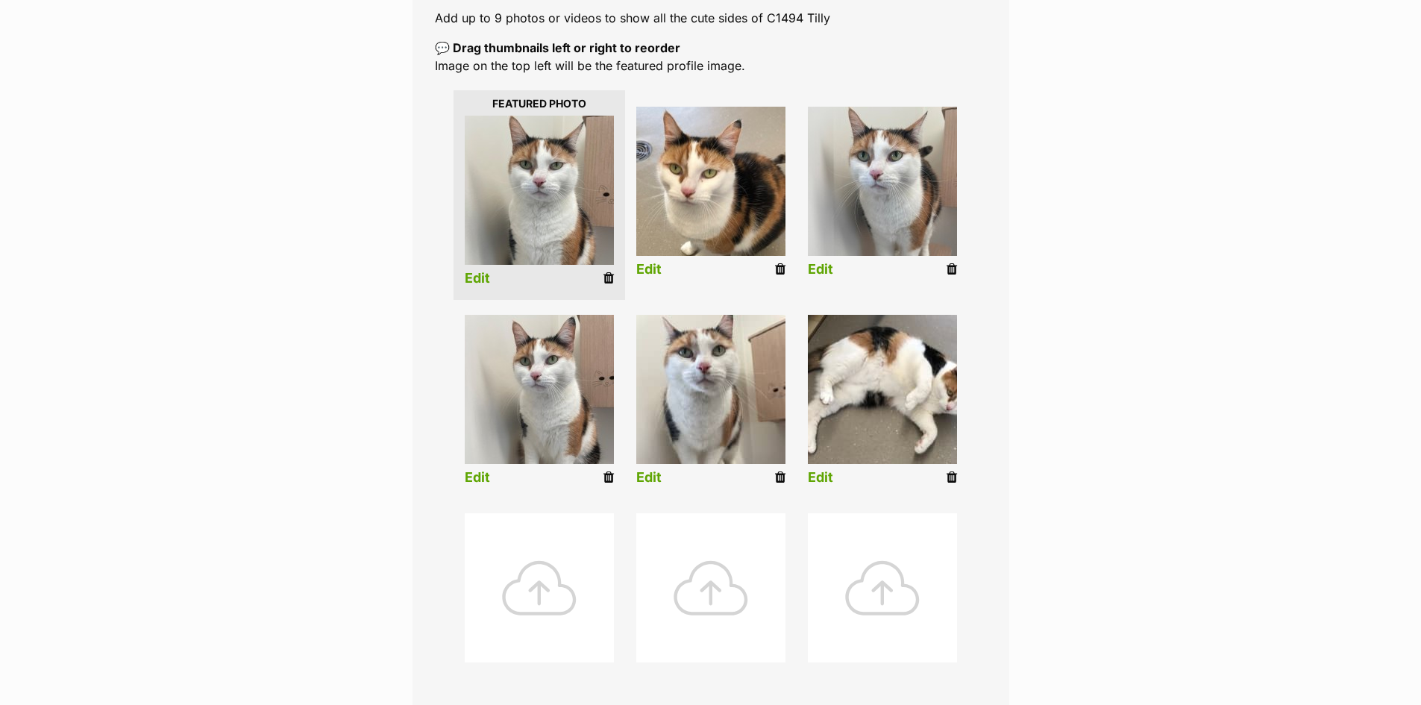
click at [641, 477] on link "Edit" at bounding box center [648, 478] width 25 height 16
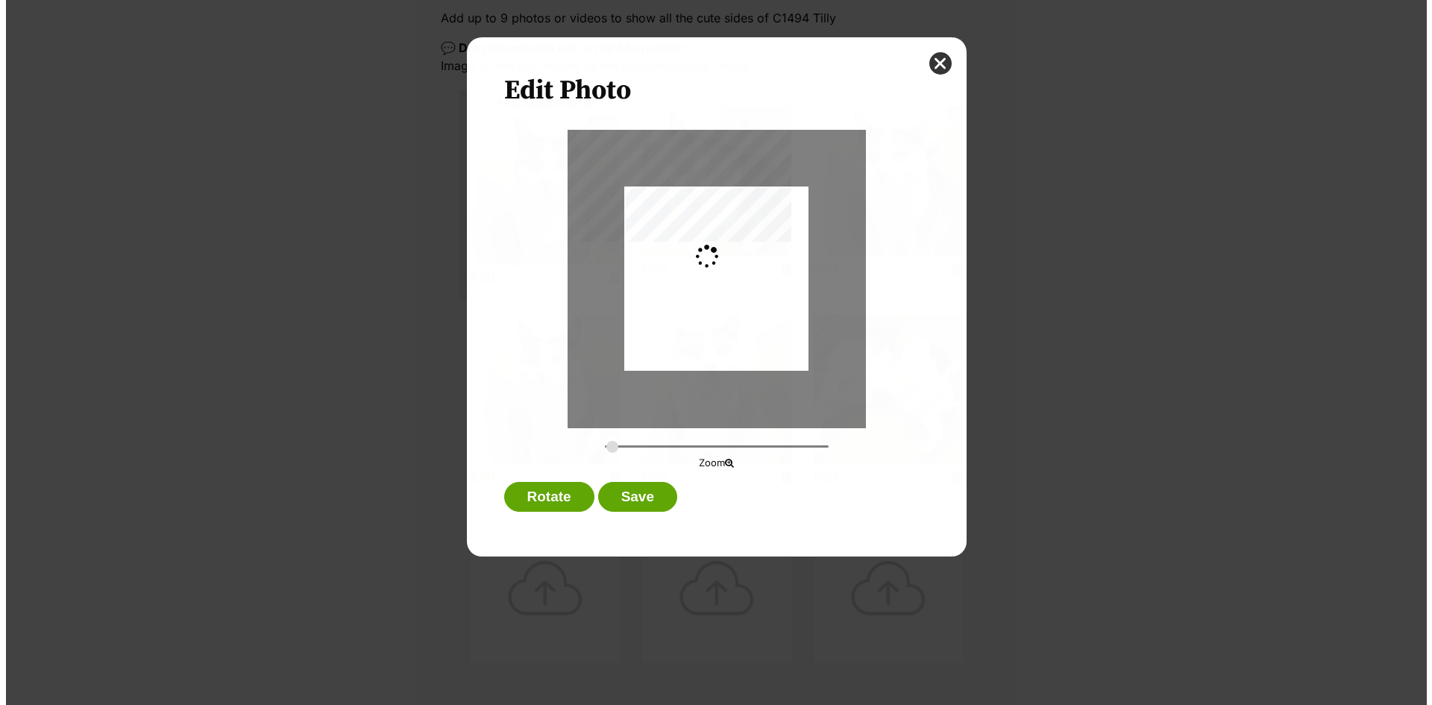
scroll to position [0, 0]
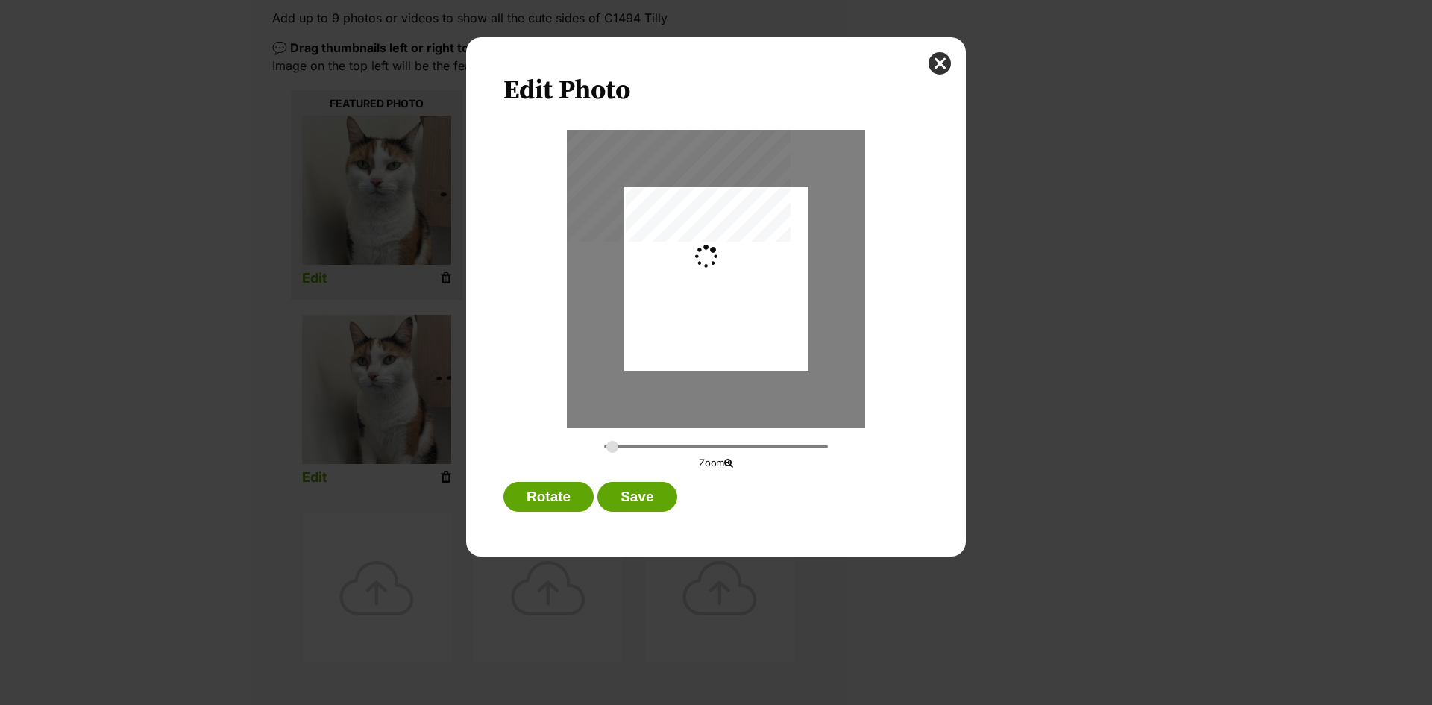
type input "0.2744"
drag, startPoint x: 765, startPoint y: 187, endPoint x: 757, endPoint y: 231, distance: 44.6
click at [757, 231] on div "Dialog Window - Close (Press escape to close)" at bounding box center [716, 309] width 184 height 245
click at [648, 490] on button "Save" at bounding box center [637, 497] width 79 height 30
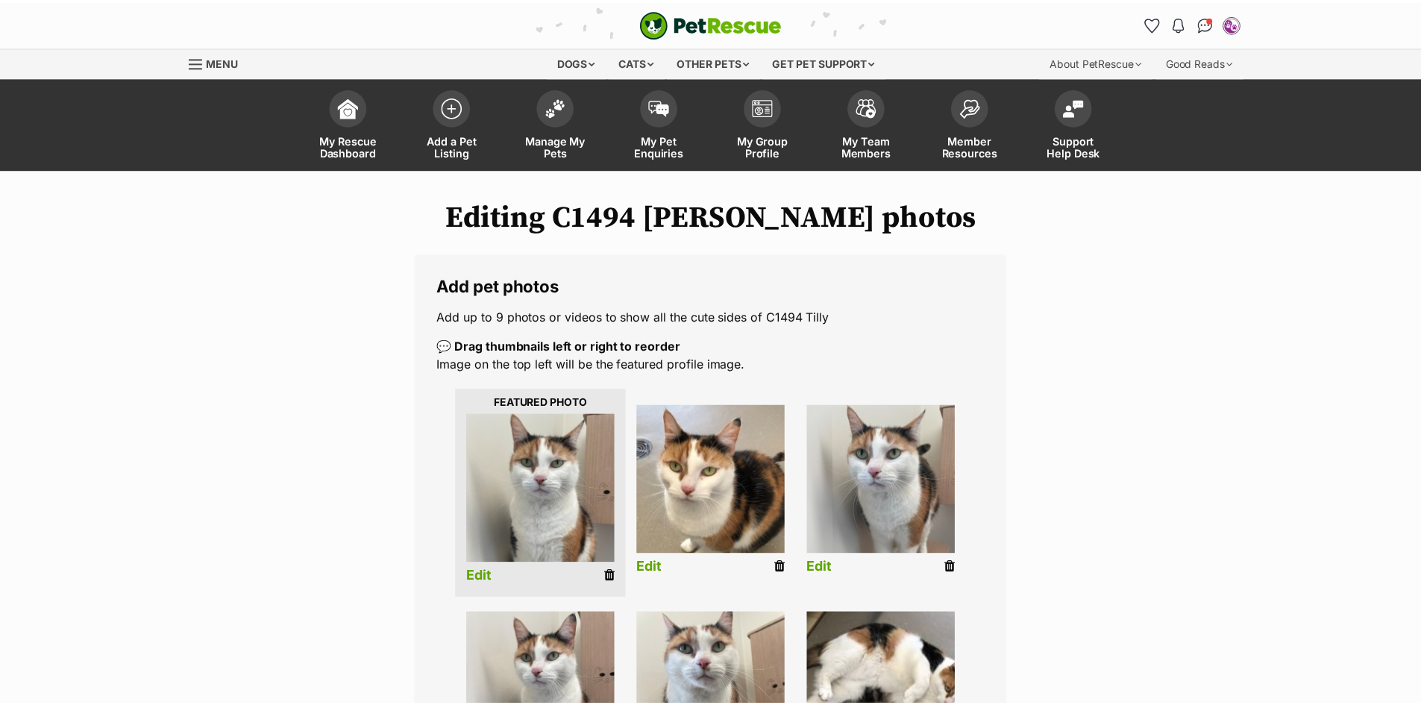
scroll to position [298, 0]
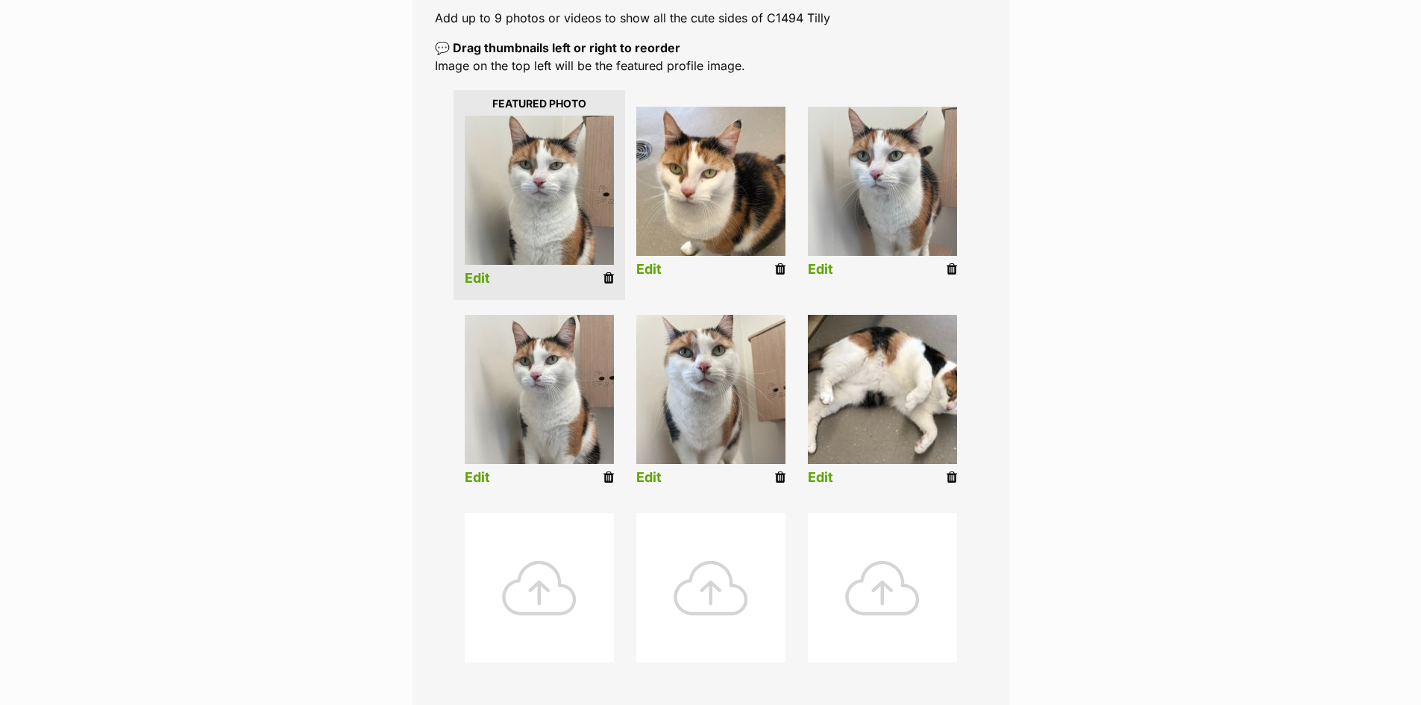
click at [815, 476] on link "Edit" at bounding box center [820, 478] width 25 height 16
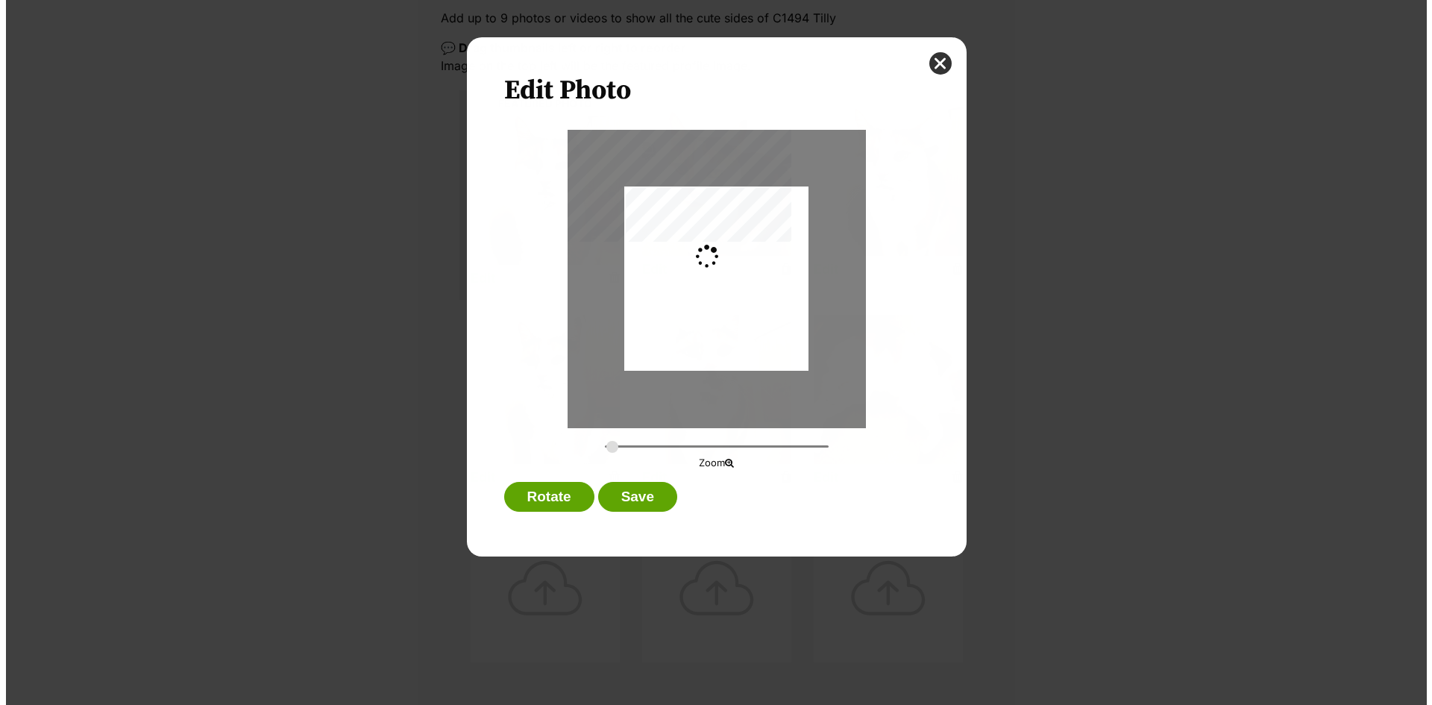
scroll to position [0, 0]
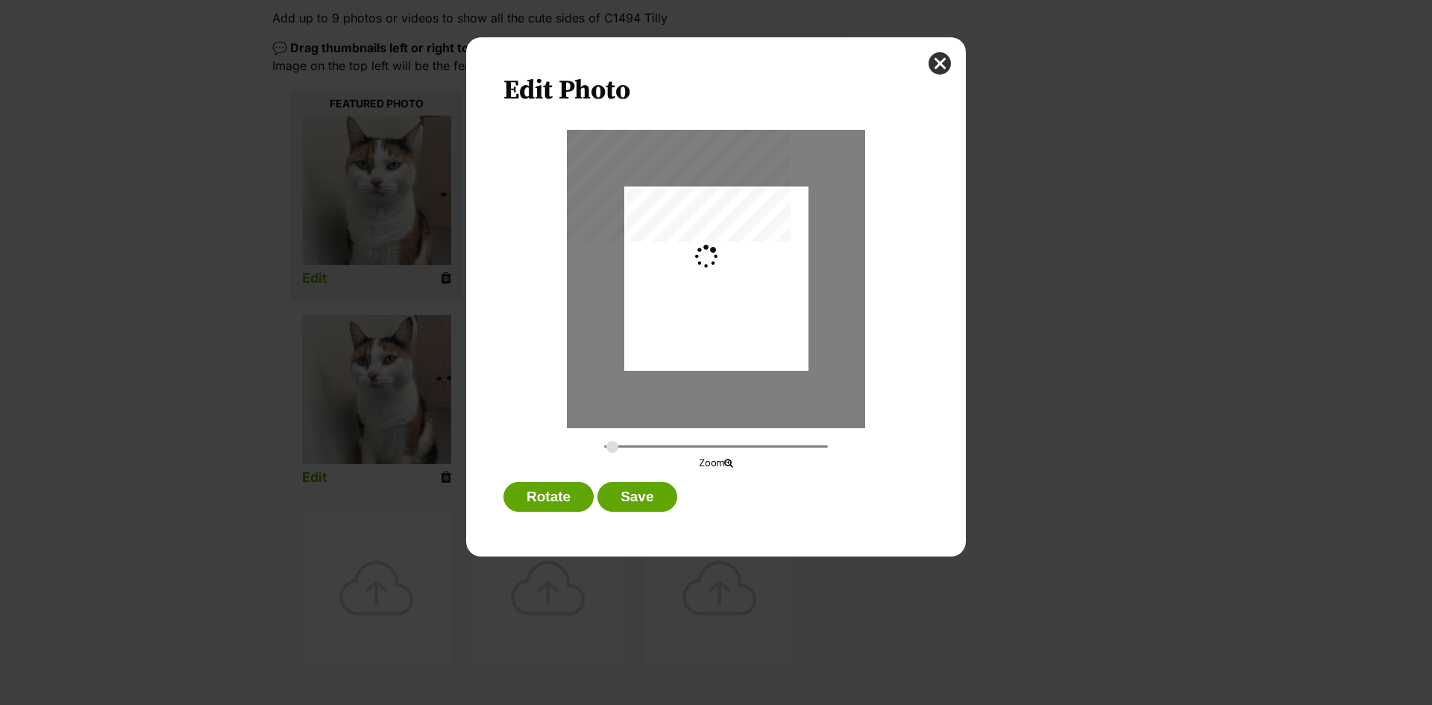
type input "0.4244"
drag, startPoint x: 809, startPoint y: 222, endPoint x: 771, endPoint y: 231, distance: 38.2
click at [771, 231] on div "Dialog Window - Close (Press escape to close)" at bounding box center [682, 279] width 285 height 184
click at [650, 501] on button "Save" at bounding box center [637, 497] width 79 height 30
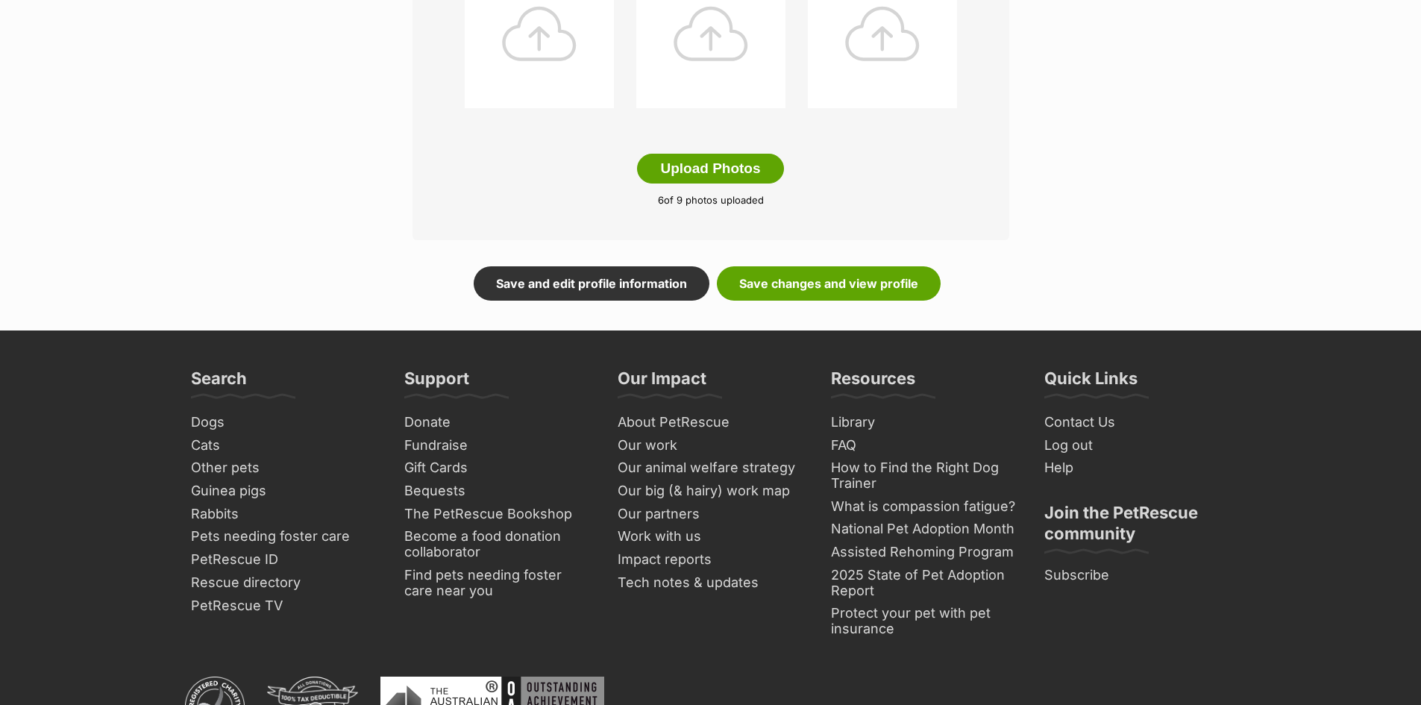
scroll to position [746, 0]
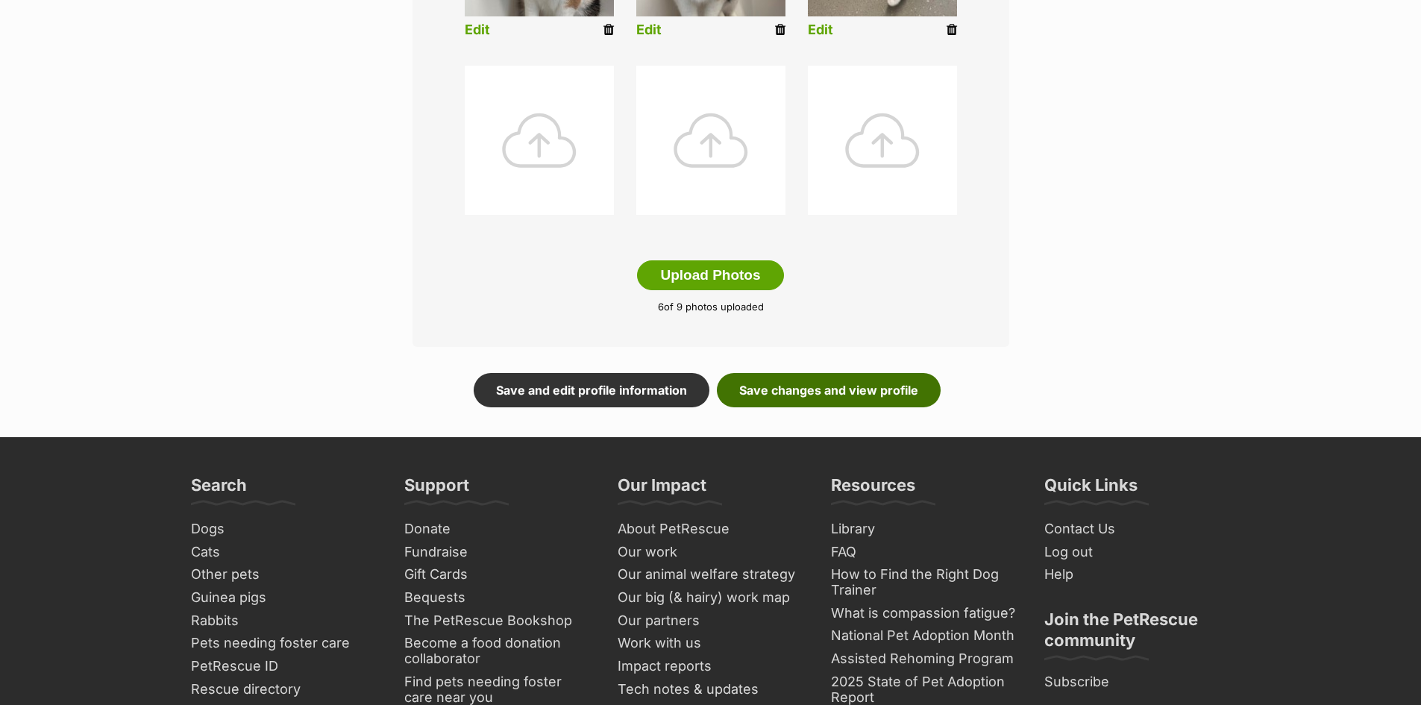
click at [824, 395] on link "Save changes and view profile" at bounding box center [829, 390] width 224 height 34
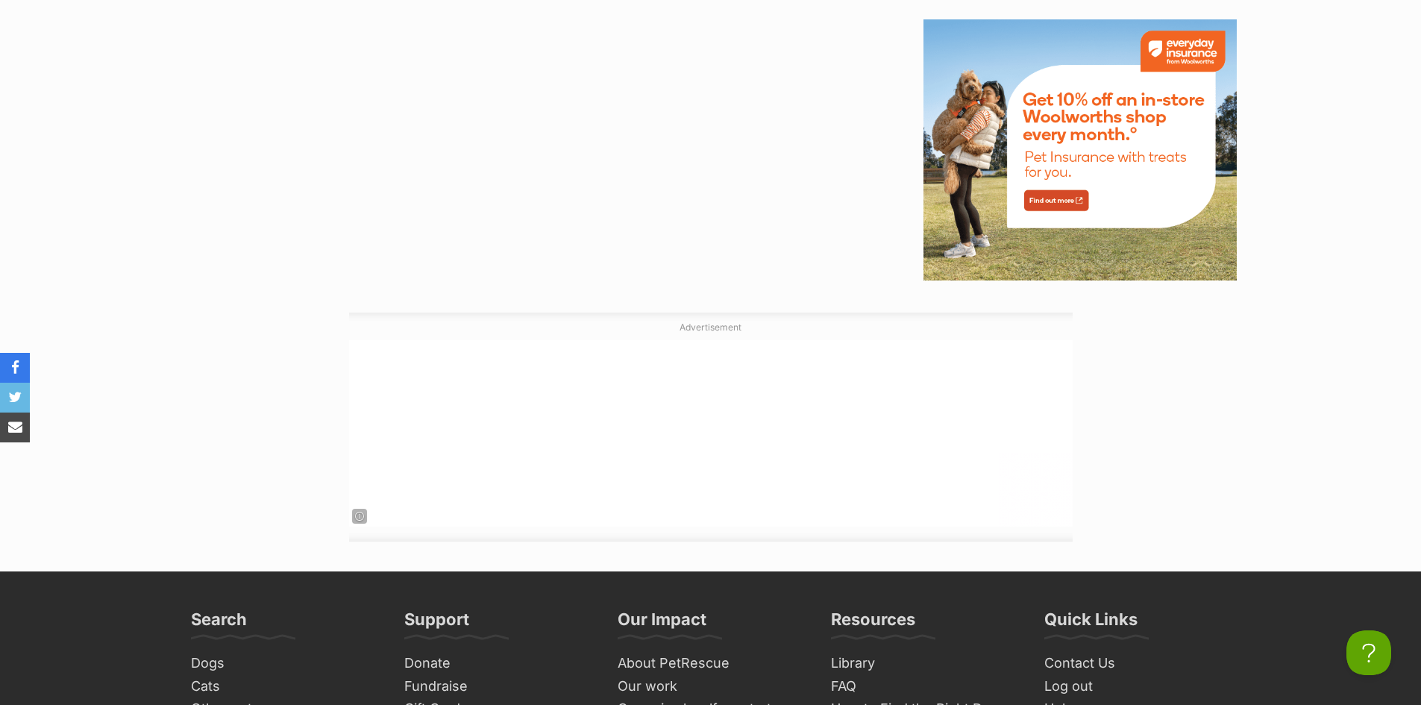
scroll to position [2536, 0]
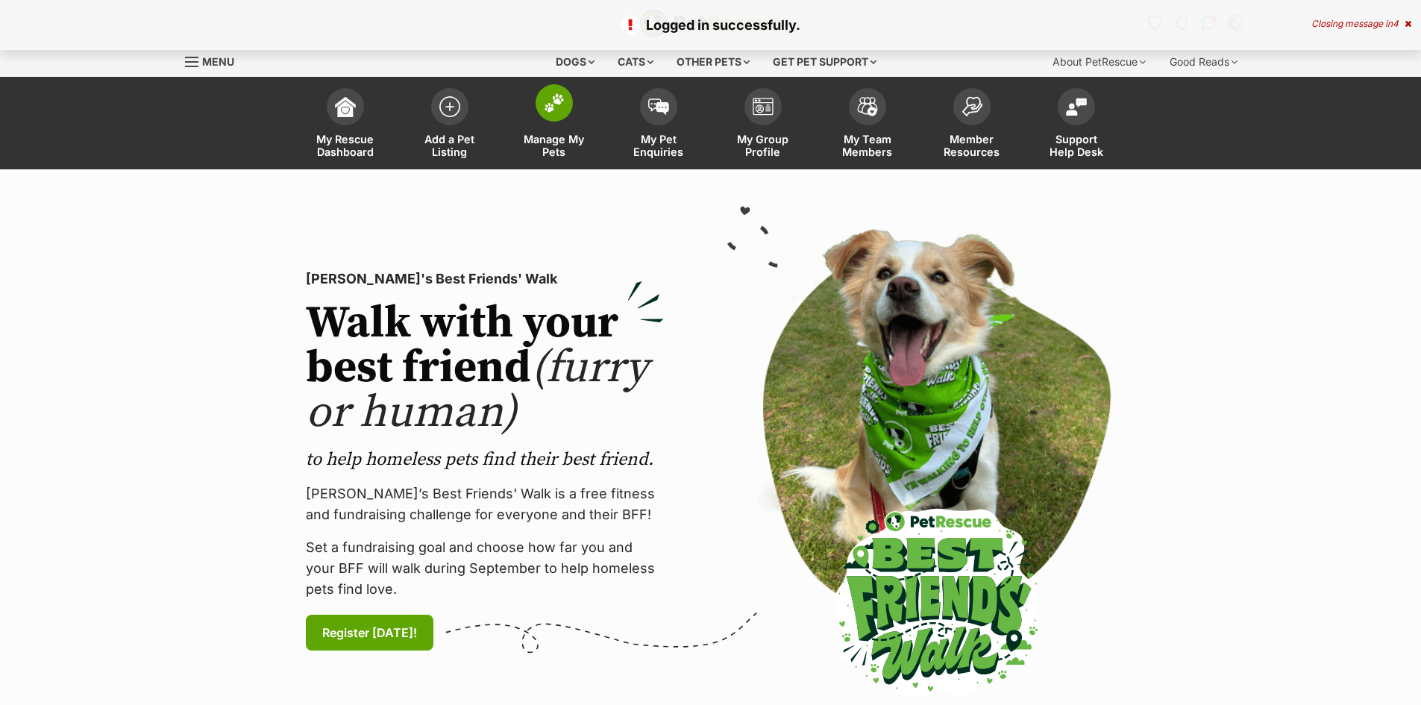
click at [552, 110] on img at bounding box center [554, 102] width 21 height 19
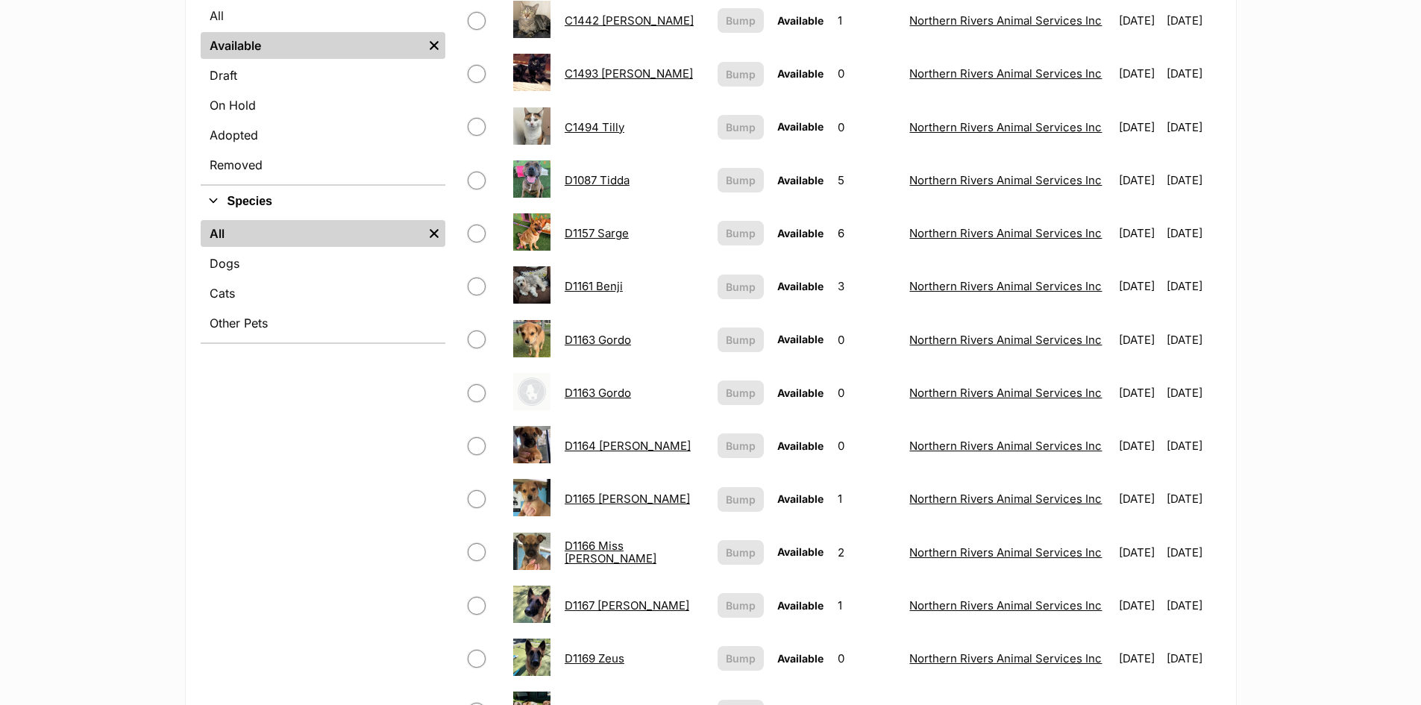
scroll to position [224, 0]
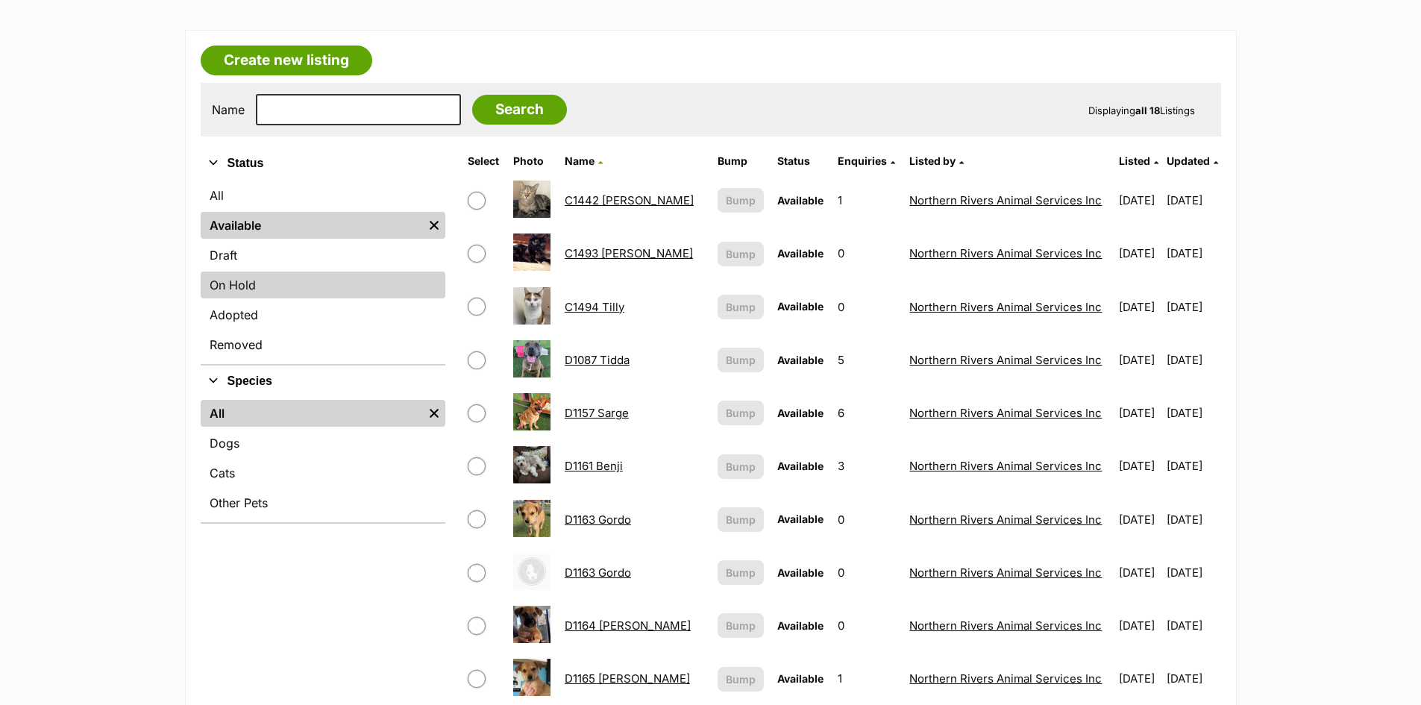
click at [297, 289] on link "On Hold" at bounding box center [323, 285] width 245 height 27
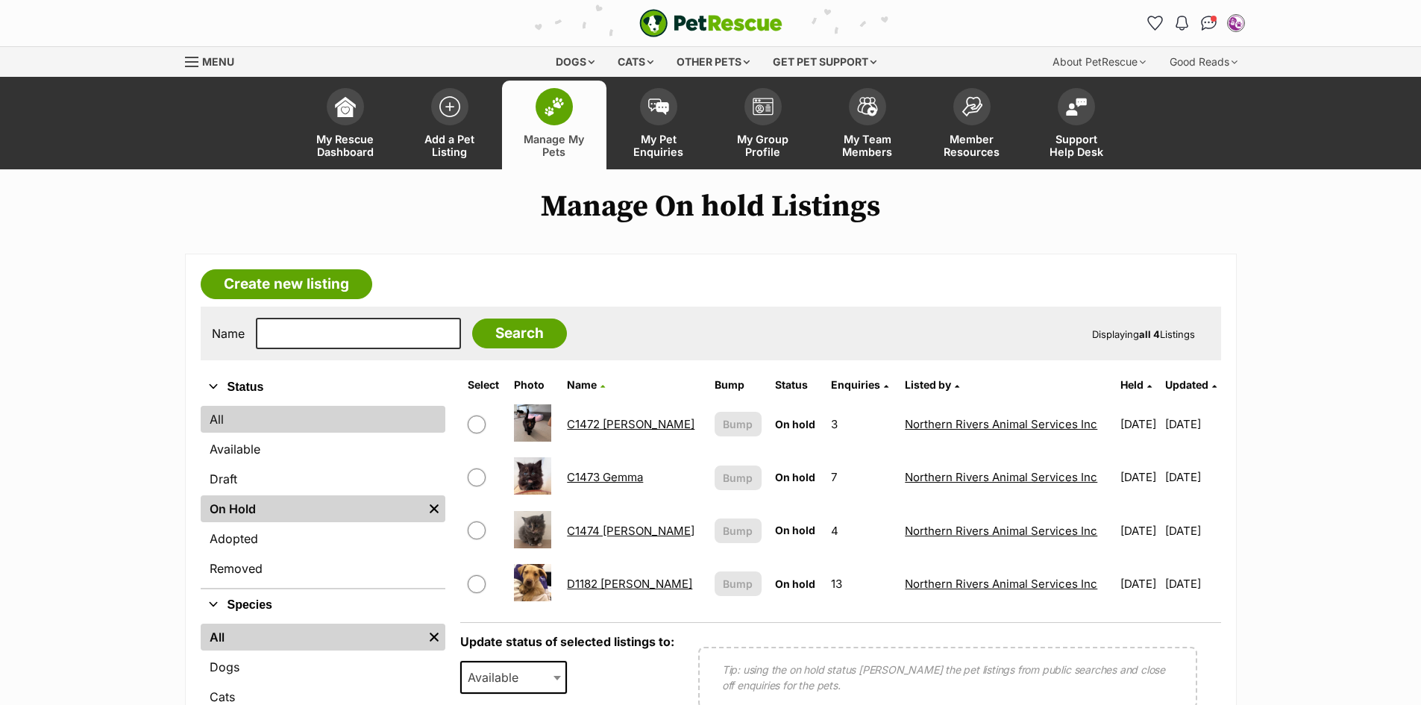
click at [283, 426] on link "All" at bounding box center [323, 419] width 245 height 27
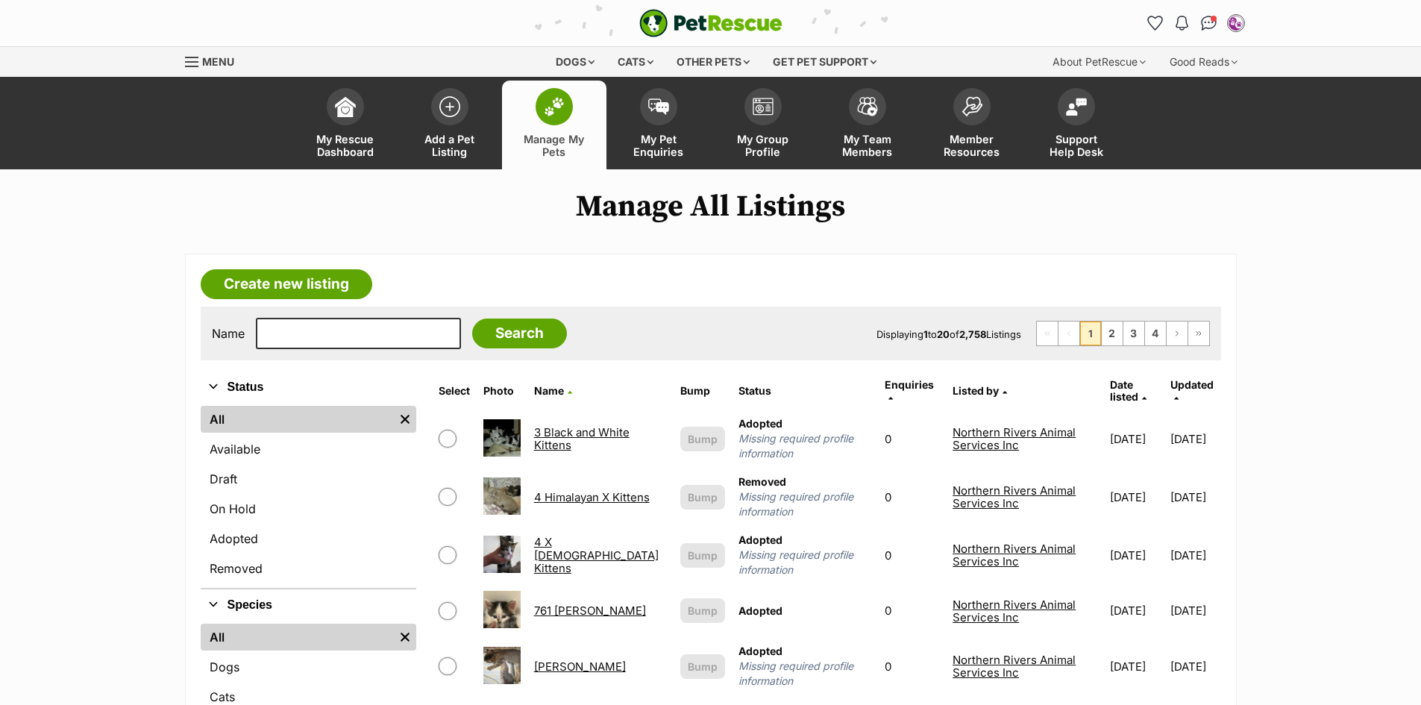
click at [551, 114] on img at bounding box center [554, 106] width 21 height 19
click at [451, 109] on img at bounding box center [449, 103] width 21 height 21
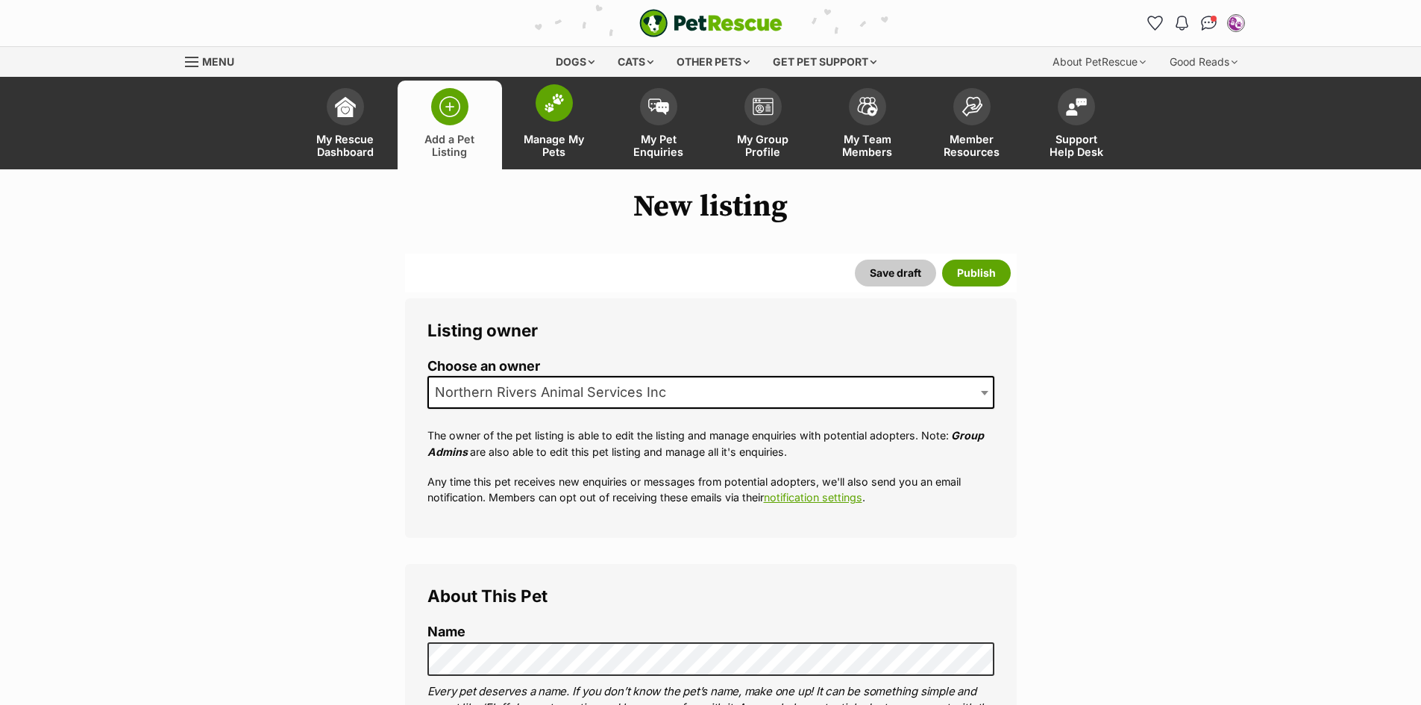
click at [551, 112] on img at bounding box center [554, 102] width 21 height 19
click at [551, 114] on span at bounding box center [554, 102] width 37 height 37
click at [551, 111] on img at bounding box center [554, 102] width 21 height 19
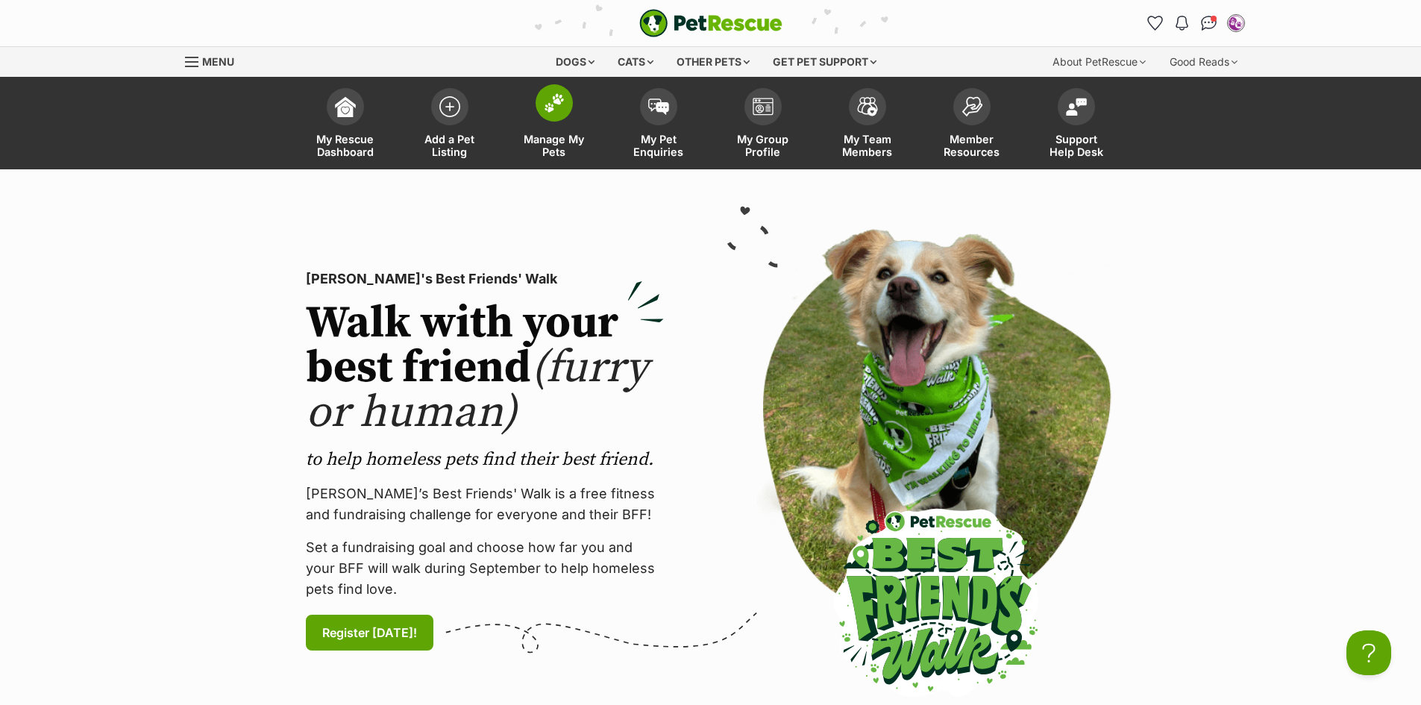
click at [561, 133] on span "Manage My Pets" at bounding box center [554, 145] width 67 height 25
click at [559, 97] on img at bounding box center [554, 102] width 21 height 19
